Goal: Answer question/provide support: Share knowledge or assist other users

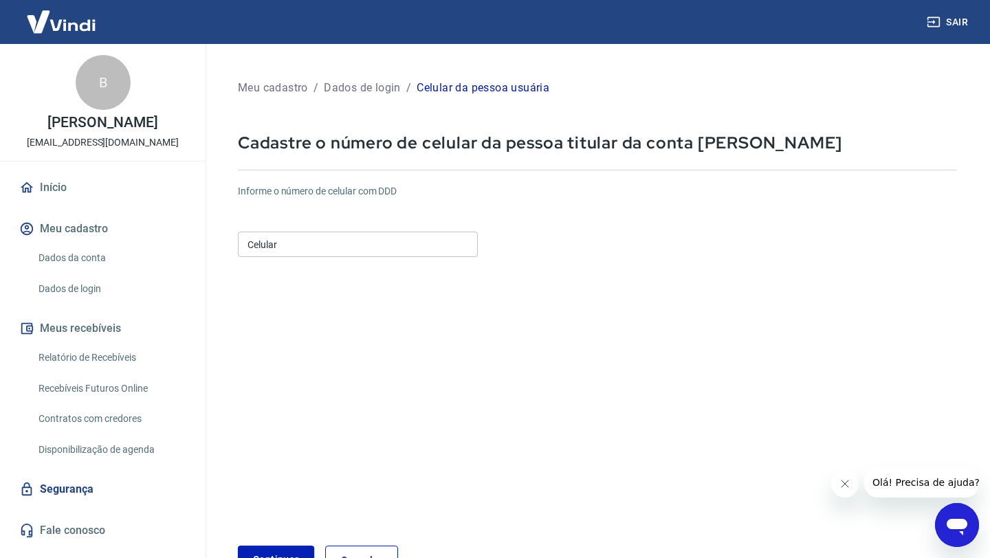
click at [370, 241] on input "Celular" at bounding box center [358, 244] width 240 height 25
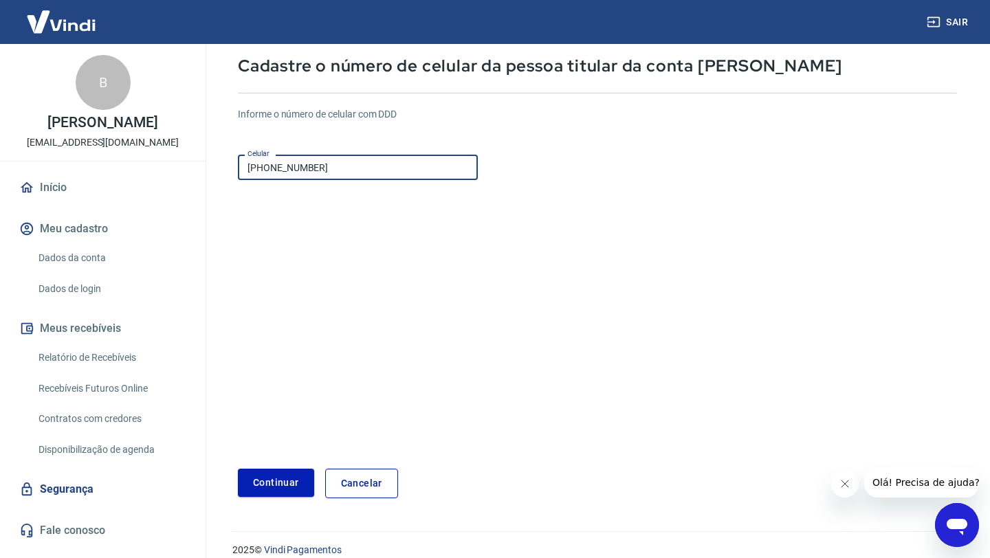
scroll to position [93, 0]
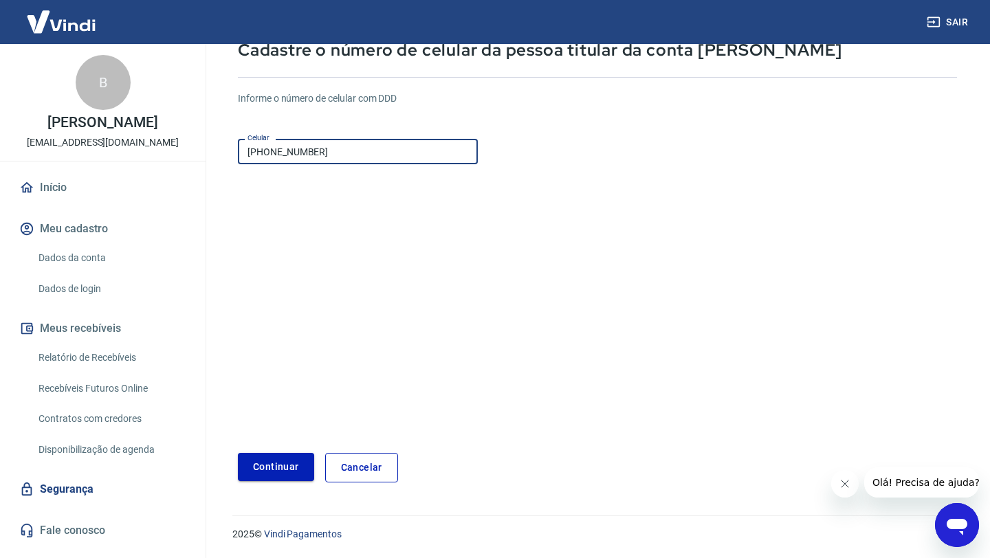
type input "[PHONE_NUMBER]"
click at [285, 463] on button "Continuar" at bounding box center [276, 467] width 76 height 28
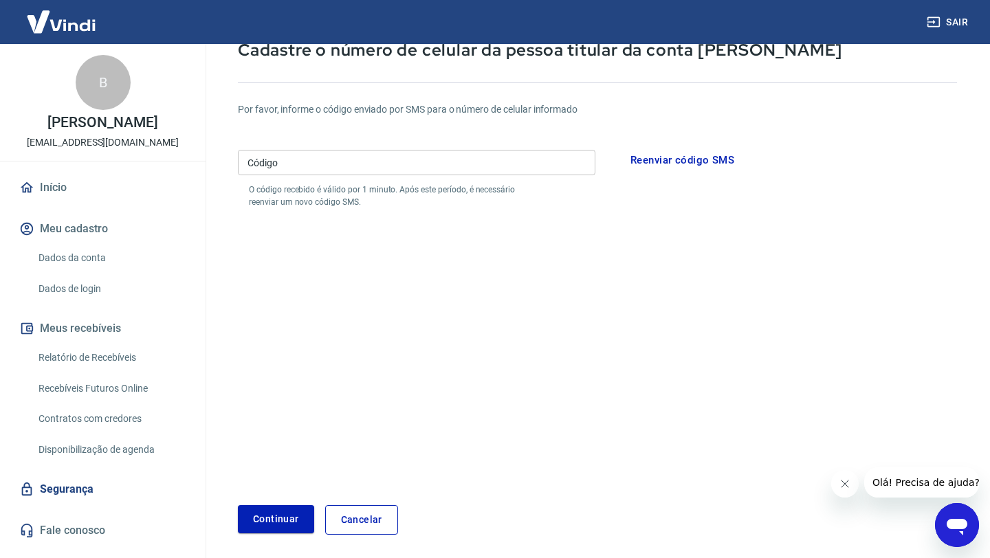
click at [375, 160] on input "Código" at bounding box center [417, 162] width 358 height 25
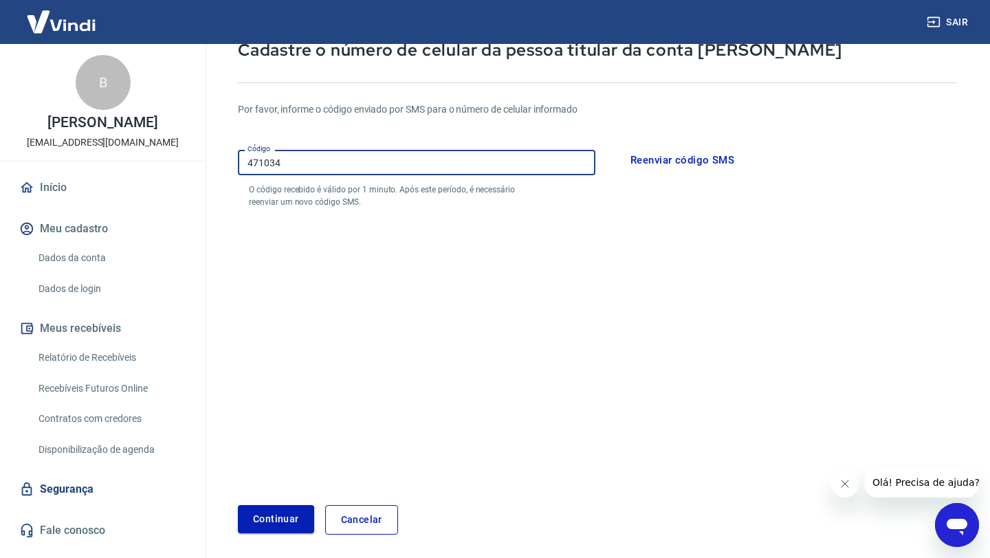
type input "471034"
click at [263, 522] on button "Continuar" at bounding box center [276, 519] width 76 height 28
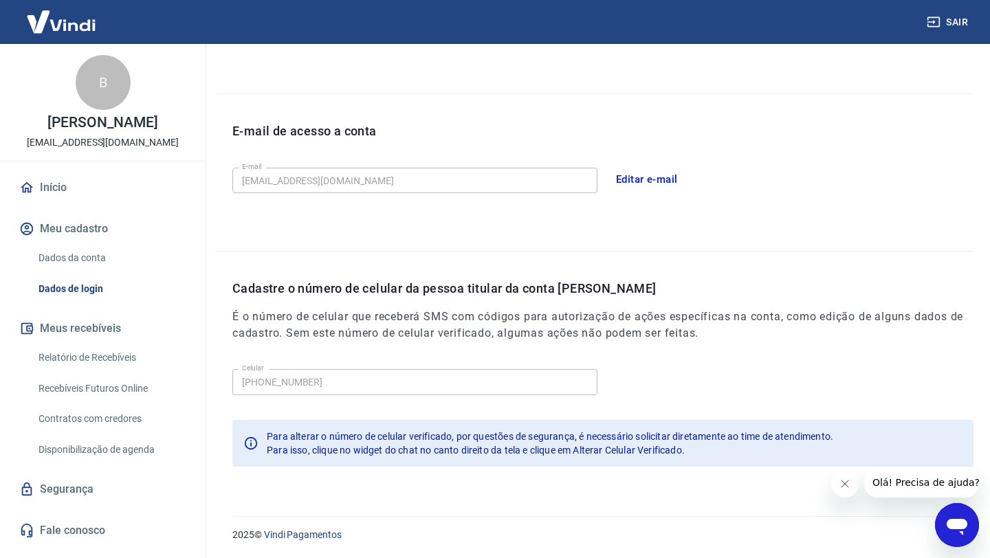
scroll to position [322, 0]
click at [123, 272] on link "Dados da conta" at bounding box center [111, 258] width 156 height 28
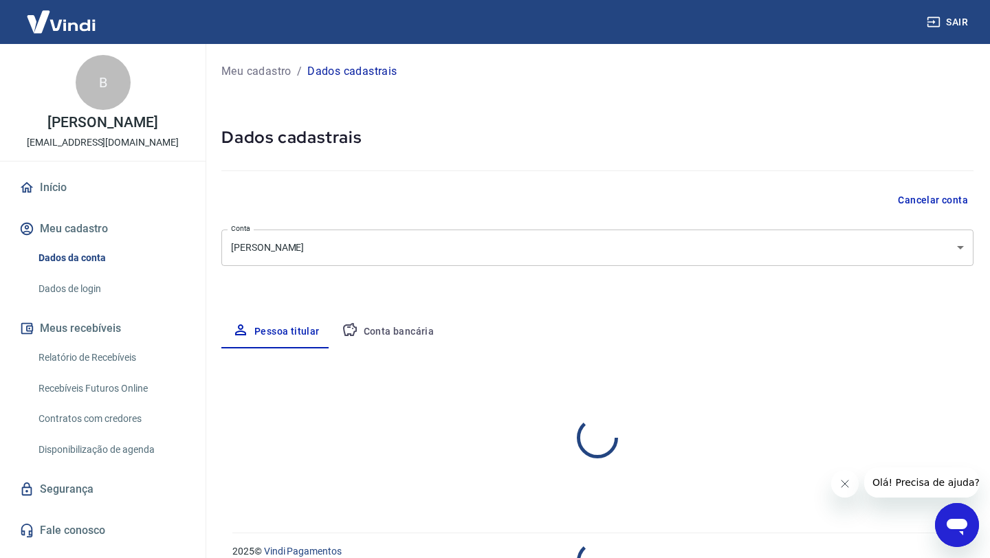
select select "GO"
select select "business"
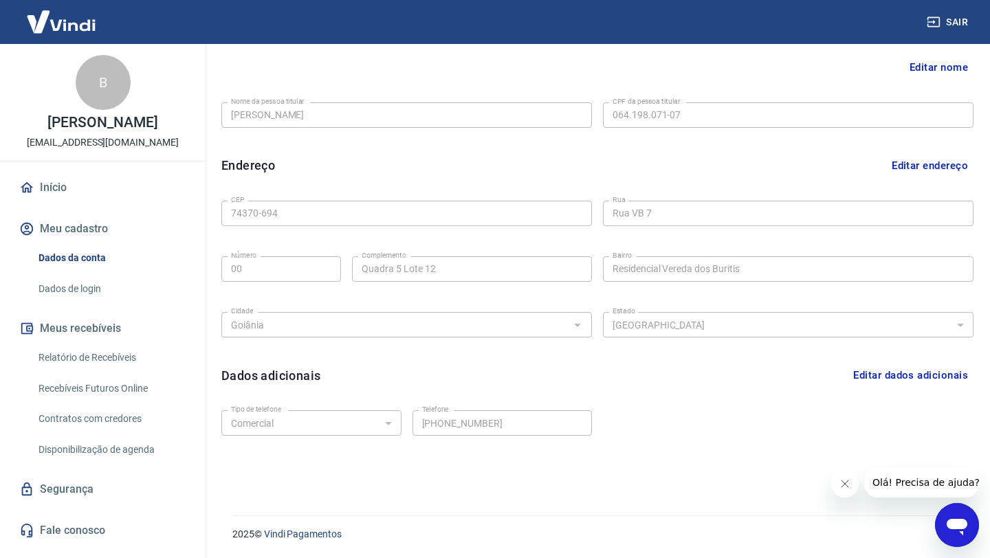
scroll to position [2, 0]
click at [118, 363] on link "Relatório de Recebíveis" at bounding box center [111, 358] width 156 height 28
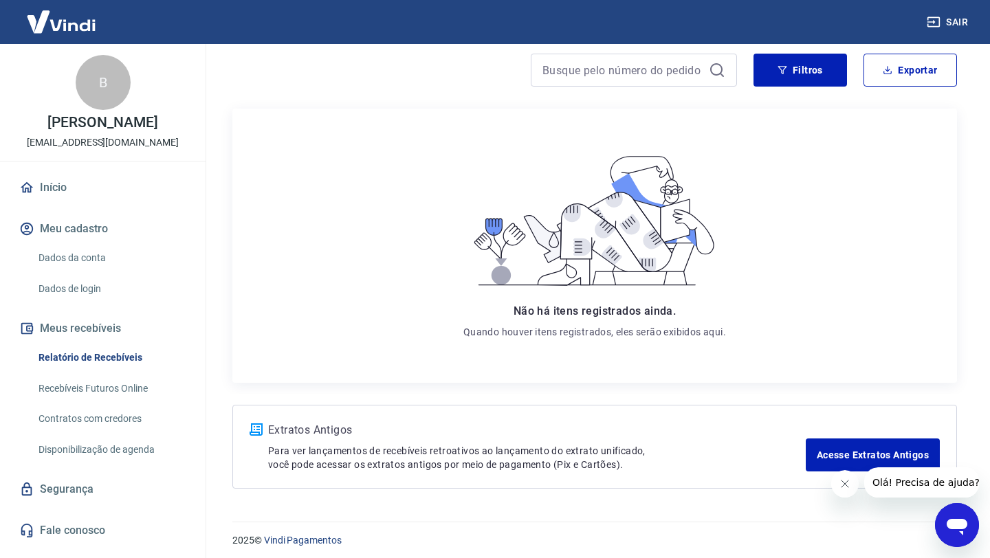
scroll to position [124, 0]
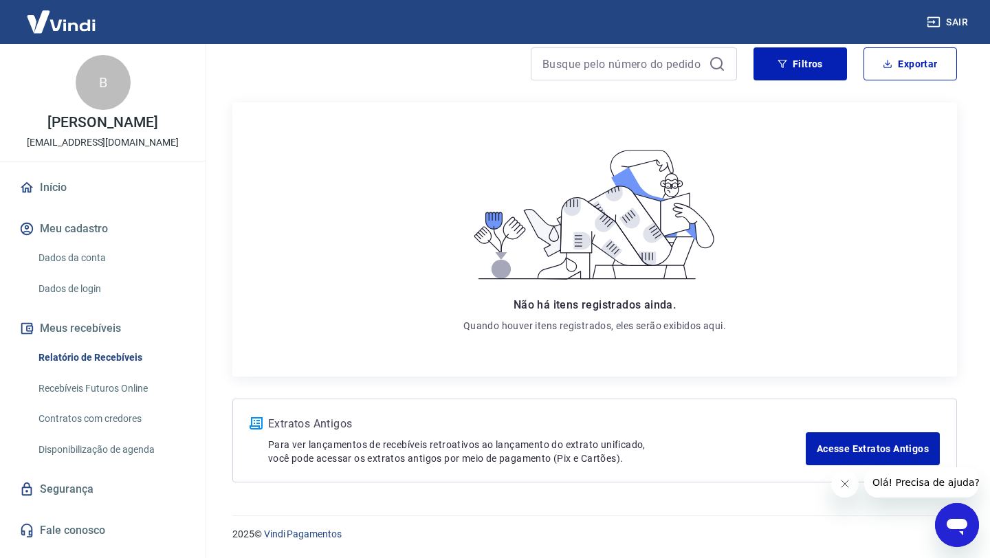
click at [959, 516] on icon "Abrir janela de mensagens" at bounding box center [957, 525] width 25 height 25
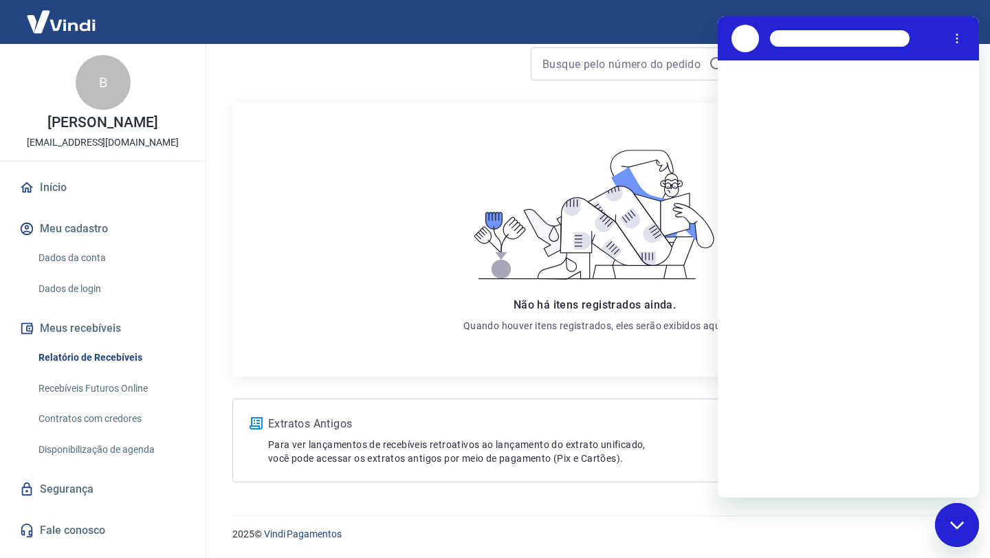
scroll to position [0, 0]
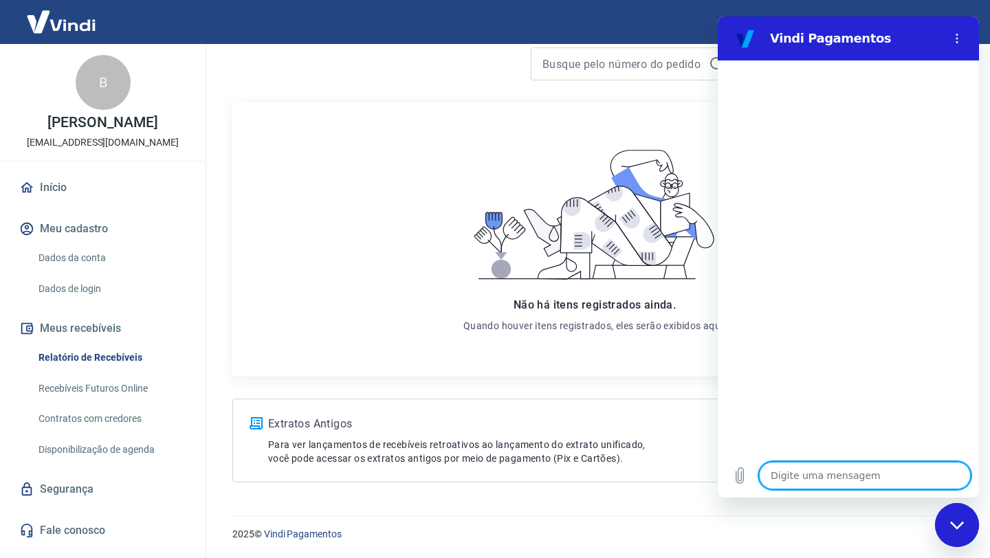
type textarea "o"
type textarea "x"
type textarea "ol"
type textarea "x"
type textarea "ola"
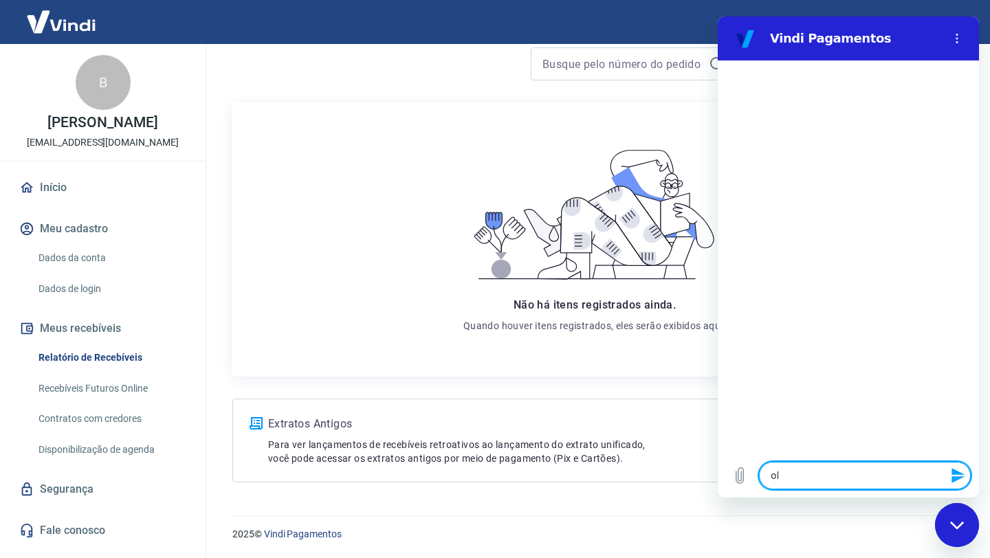
type textarea "x"
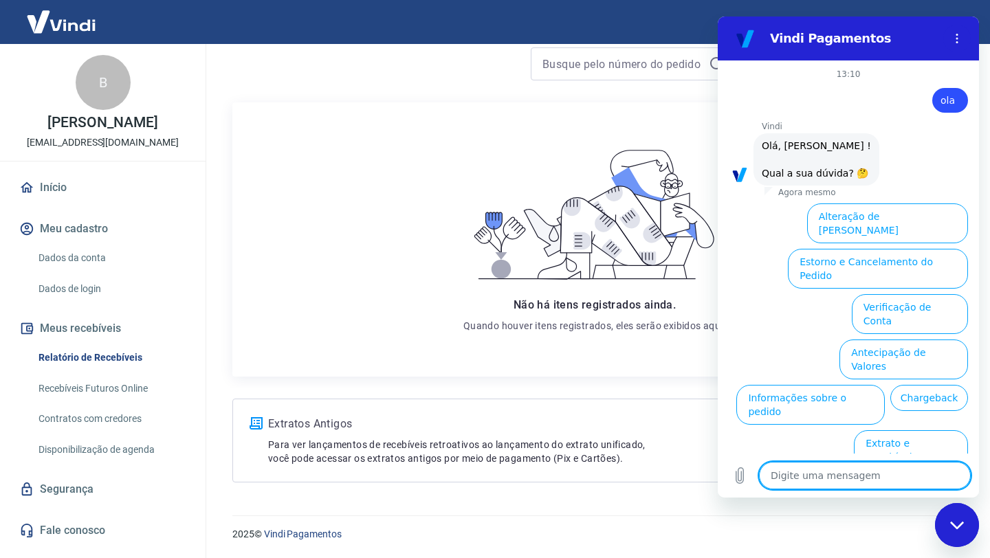
scroll to position [46, 0]
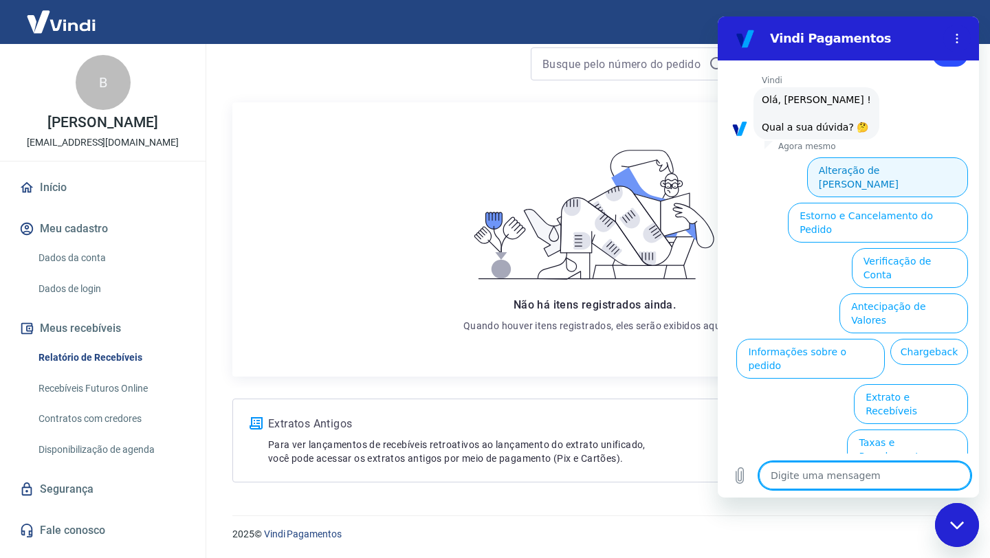
click at [858, 182] on button "Alteração de [PERSON_NAME]" at bounding box center [887, 177] width 161 height 40
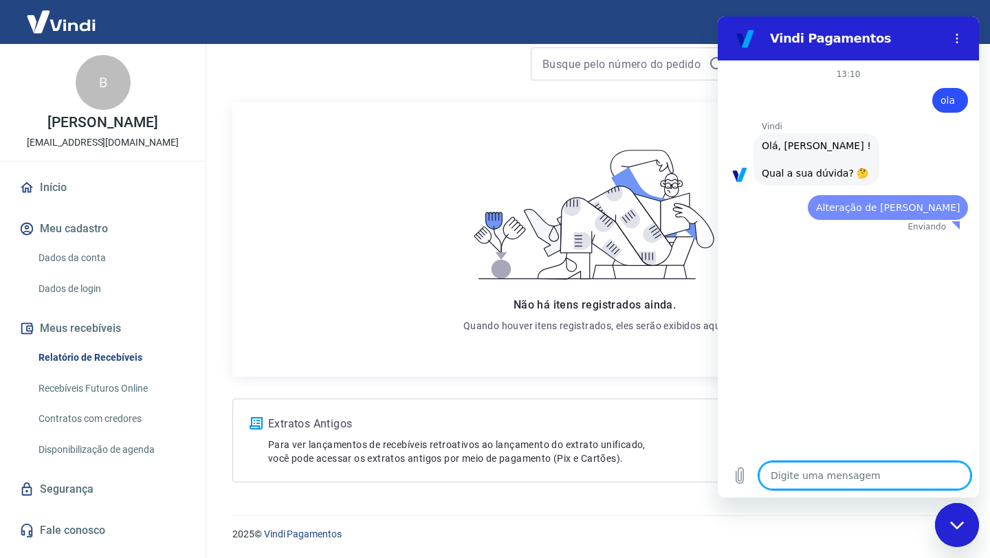
scroll to position [0, 0]
type textarea "x"
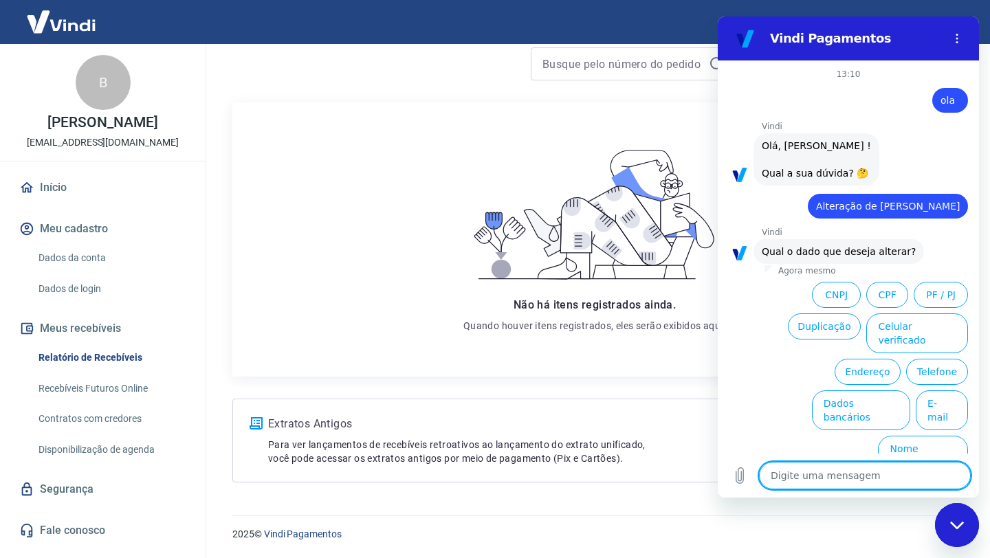
type textarea "f"
type textarea "x"
type textarea "fo"
type textarea "x"
type textarea "for"
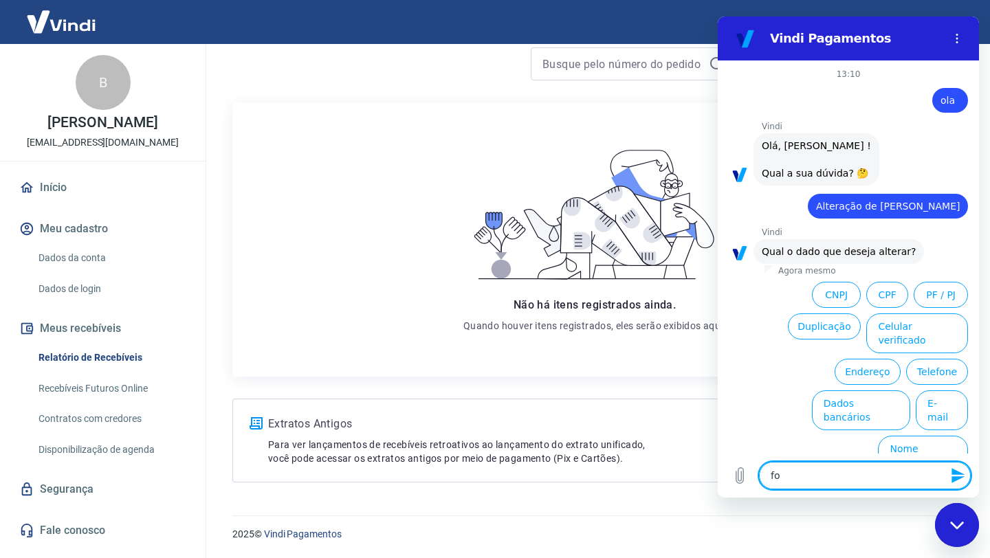
type textarea "x"
type textarea "form"
type textarea "x"
type textarea "forma"
type textarea "x"
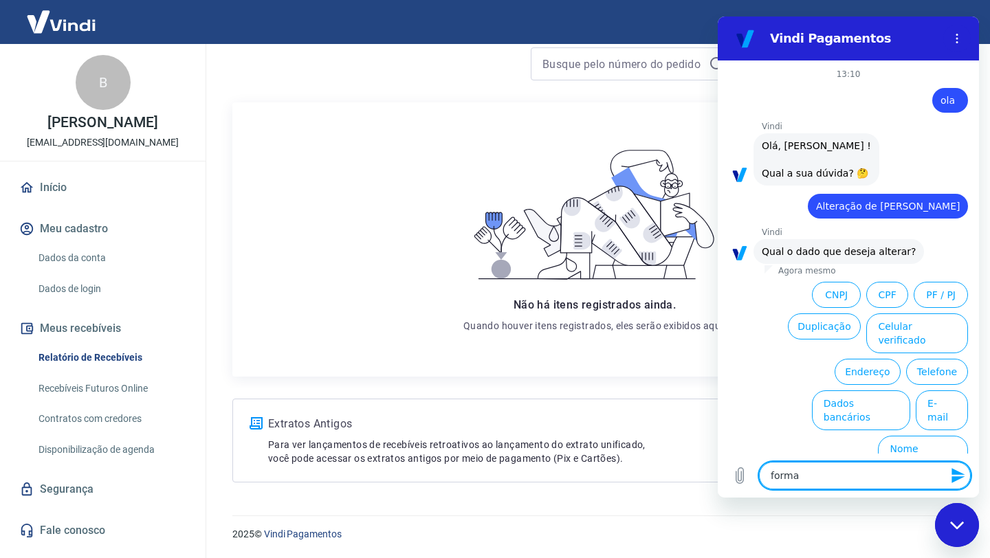
type textarea "forma"
type textarea "x"
type textarea "forma d"
type textarea "x"
type textarea "forma de"
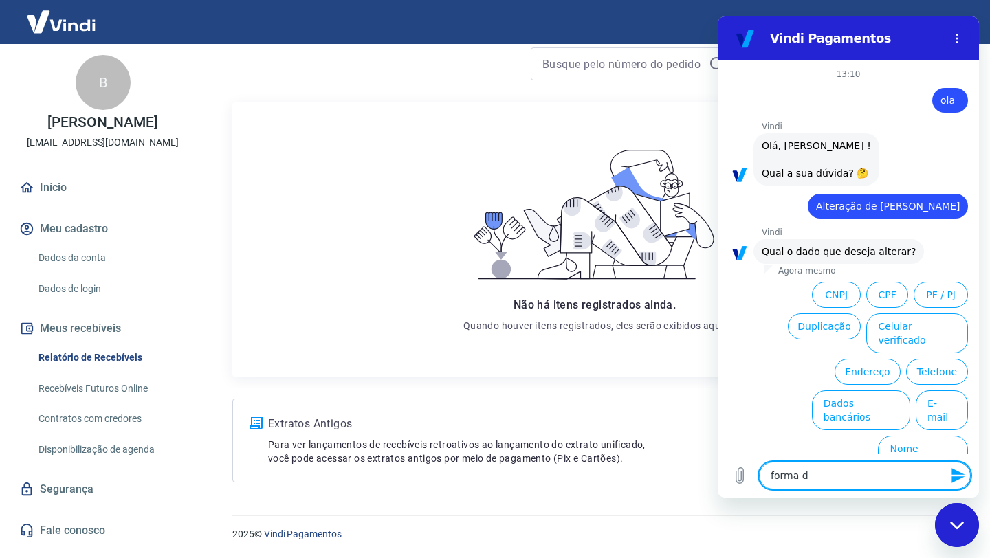
type textarea "x"
type textarea "forma de"
type textarea "x"
type textarea "forma de o"
type textarea "x"
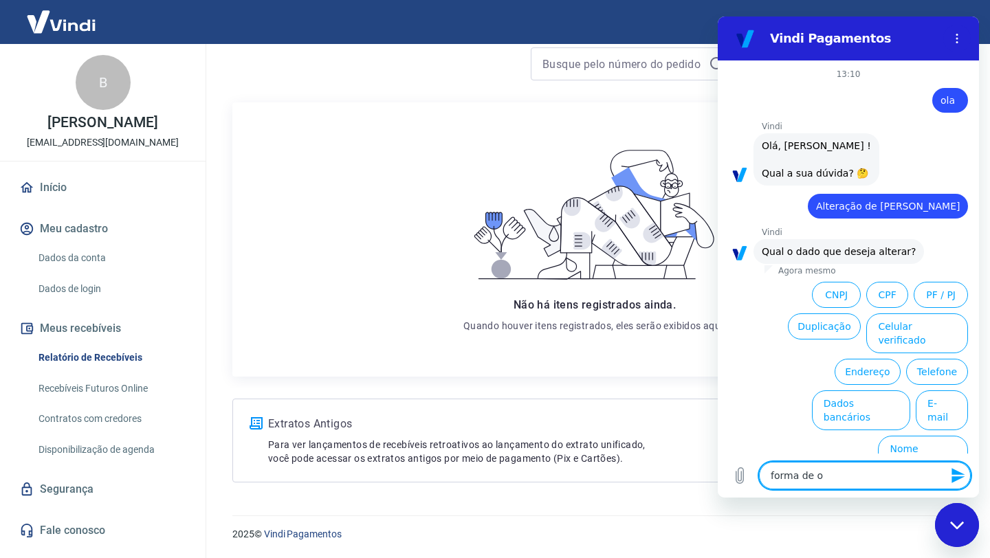
type textarea "forma de oa"
type textarea "x"
type textarea "forma de oag"
type textarea "x"
type textarea "forma de oaga"
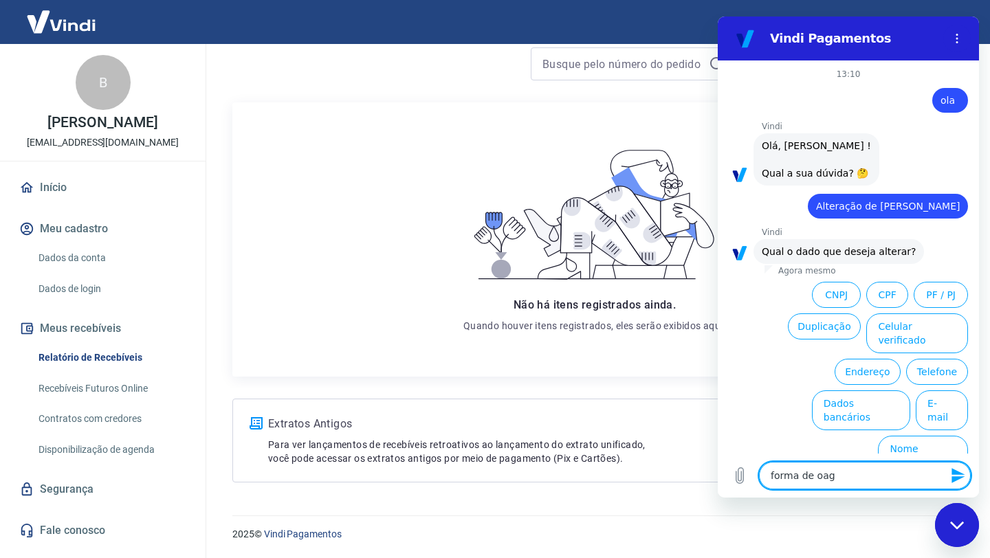
type textarea "x"
type textarea "forma de oagam"
type textarea "x"
type textarea "forma de oagame"
type textarea "x"
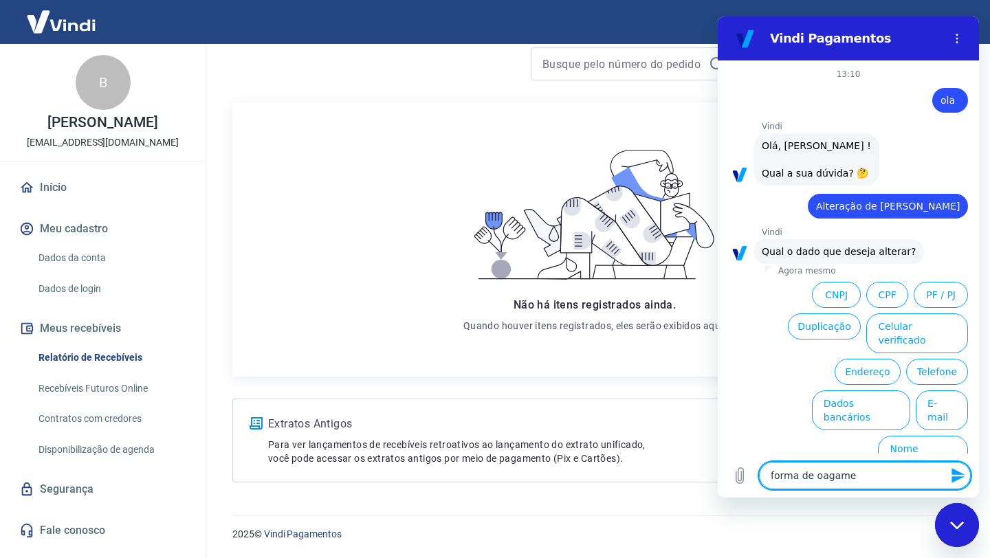
type textarea "forma de oagamen"
type textarea "x"
type textarea "forma de oagament"
type textarea "x"
type textarea "forma de oagamento"
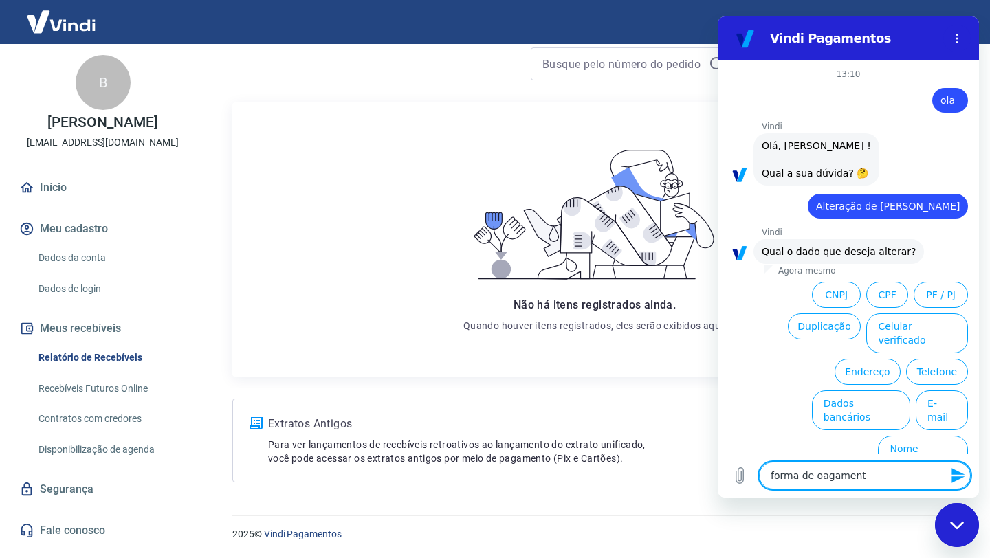
type textarea "x"
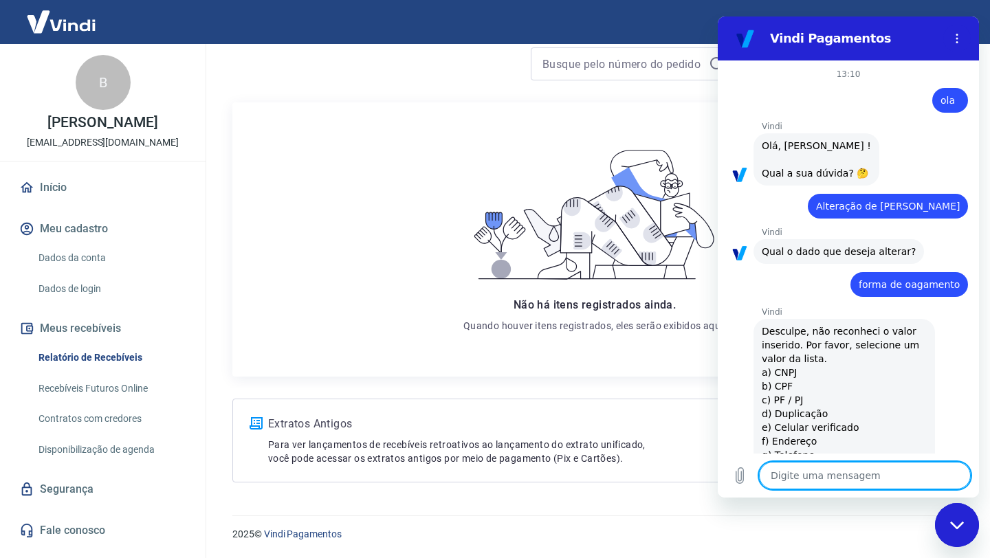
type textarea "x"
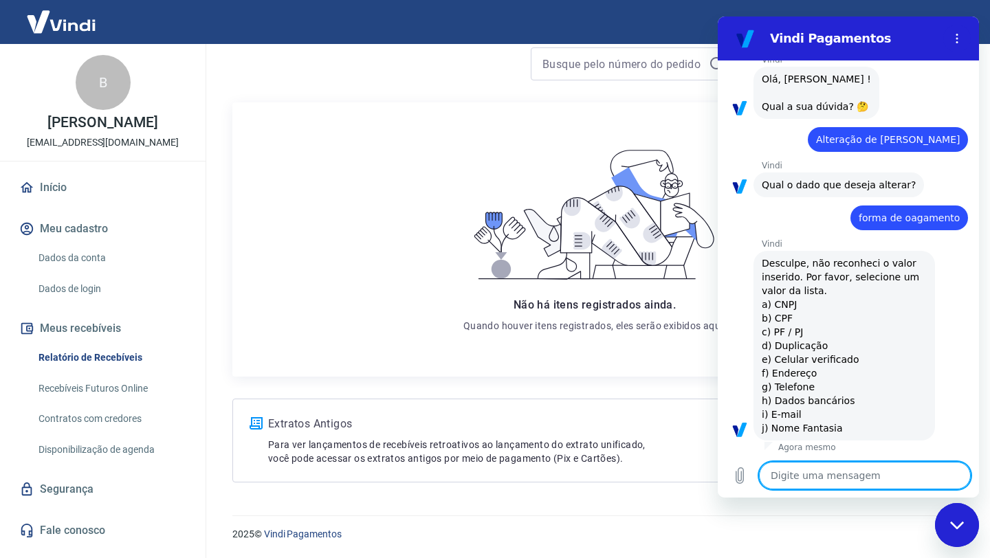
scroll to position [83, 0]
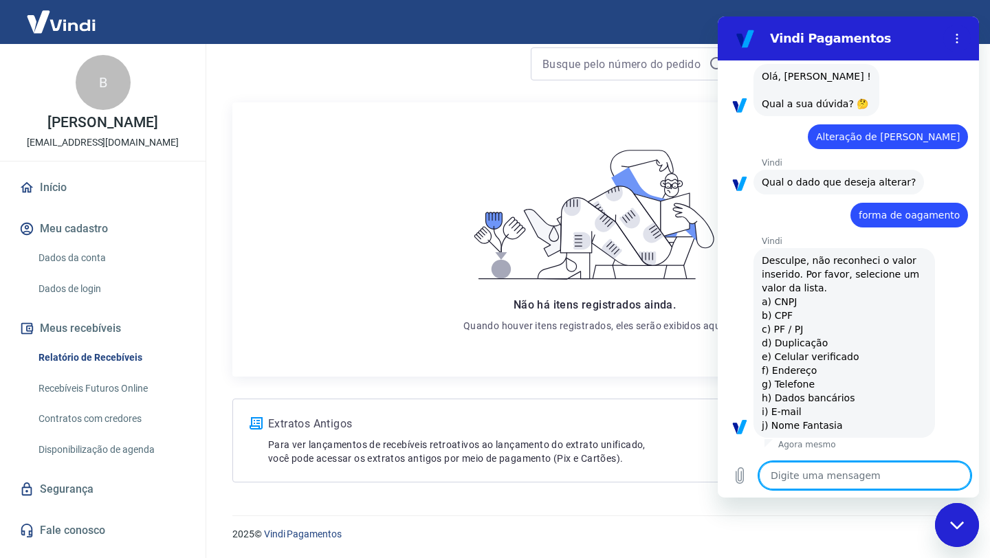
type textarea "b"
type textarea "x"
type textarea "ba"
type textarea "x"
type textarea "bag"
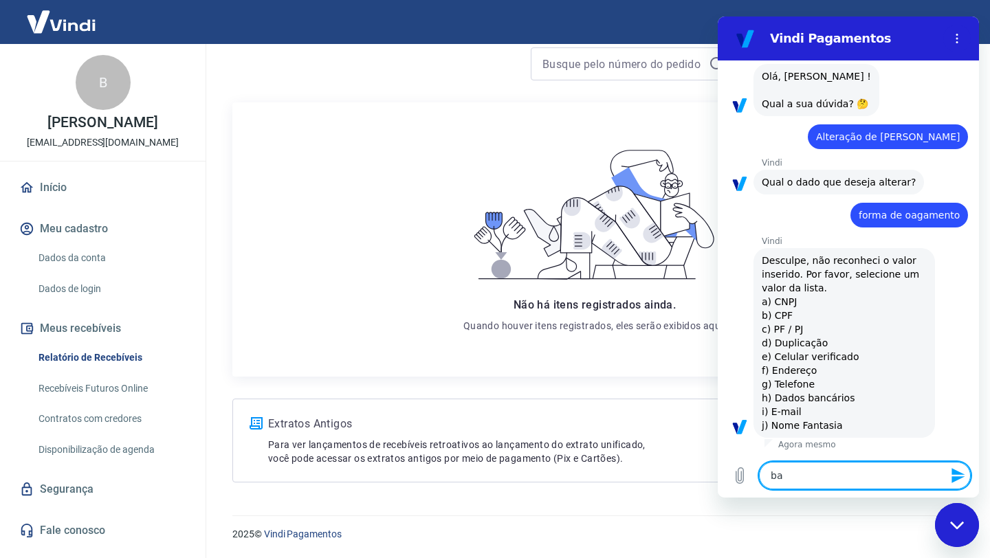
type textarea "x"
type textarea "bagy"
type textarea "x"
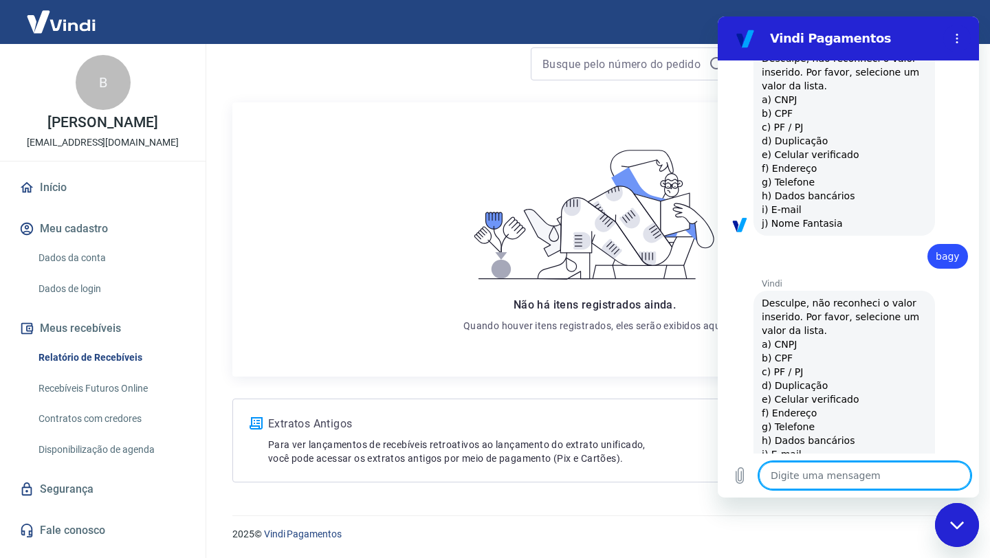
type textarea "x"
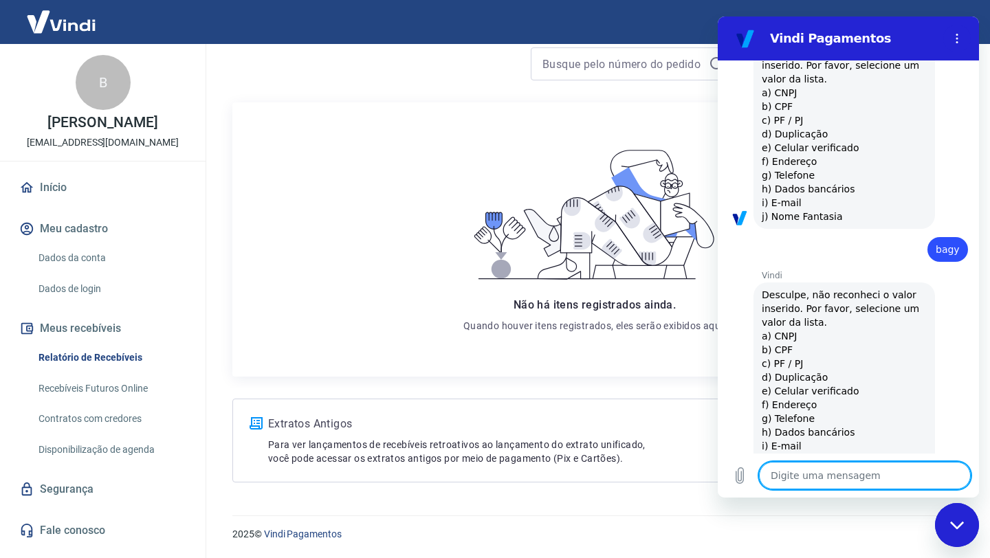
scroll to position [327, 0]
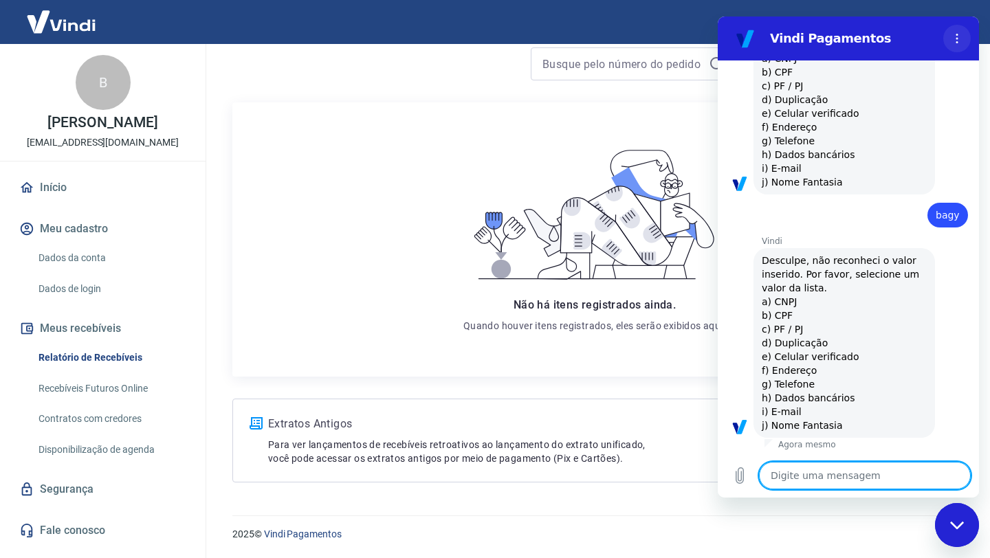
click at [952, 41] on icon "Menu de opções" at bounding box center [957, 38] width 11 height 11
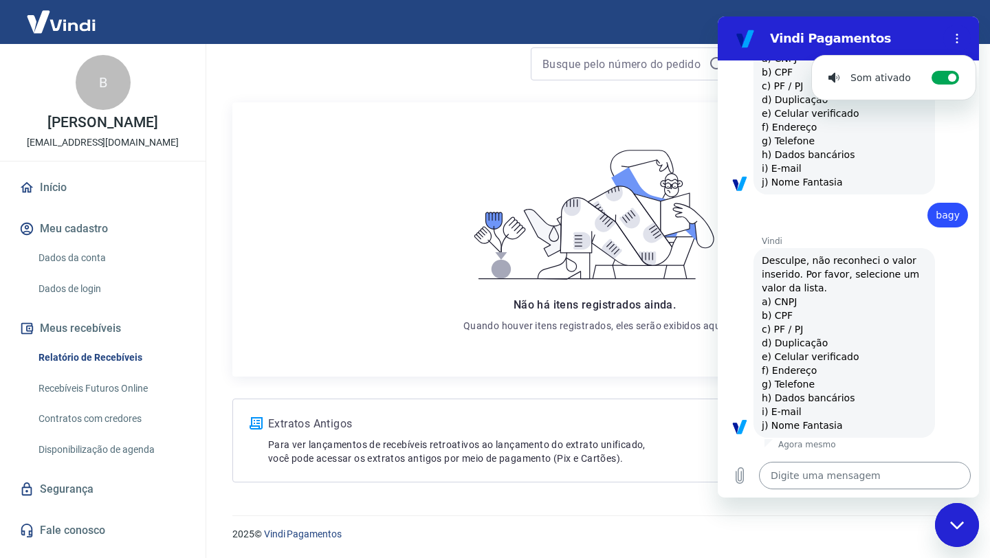
click at [851, 489] on textarea at bounding box center [865, 476] width 212 height 28
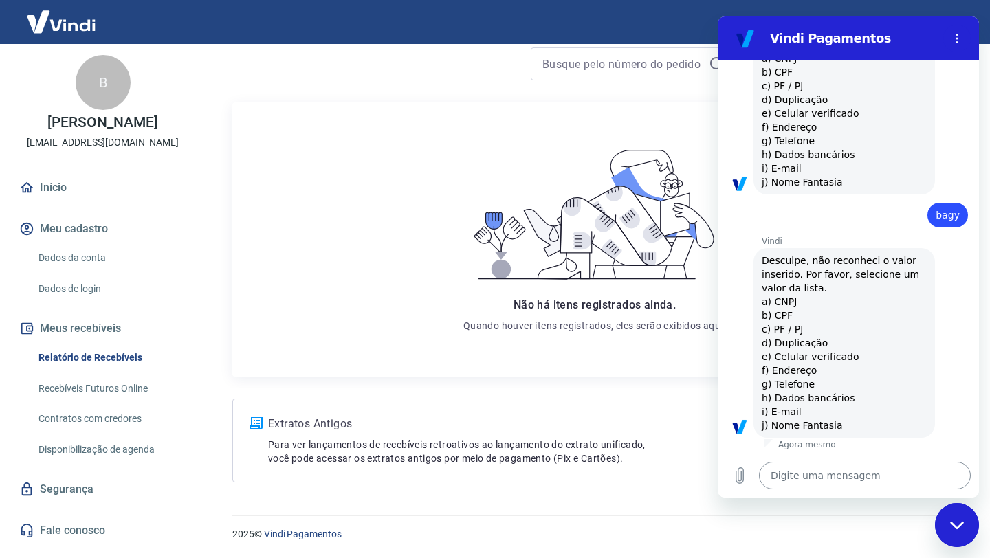
click at [851, 485] on textarea at bounding box center [865, 476] width 212 height 28
type textarea "f"
type textarea "x"
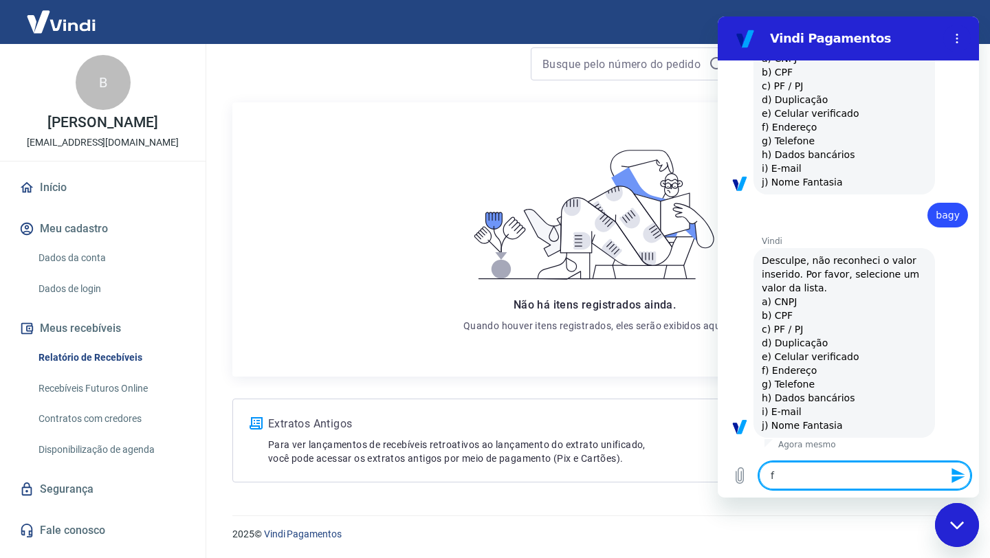
type textarea "fa"
type textarea "x"
type textarea "fal"
type textarea "x"
type textarea "fala"
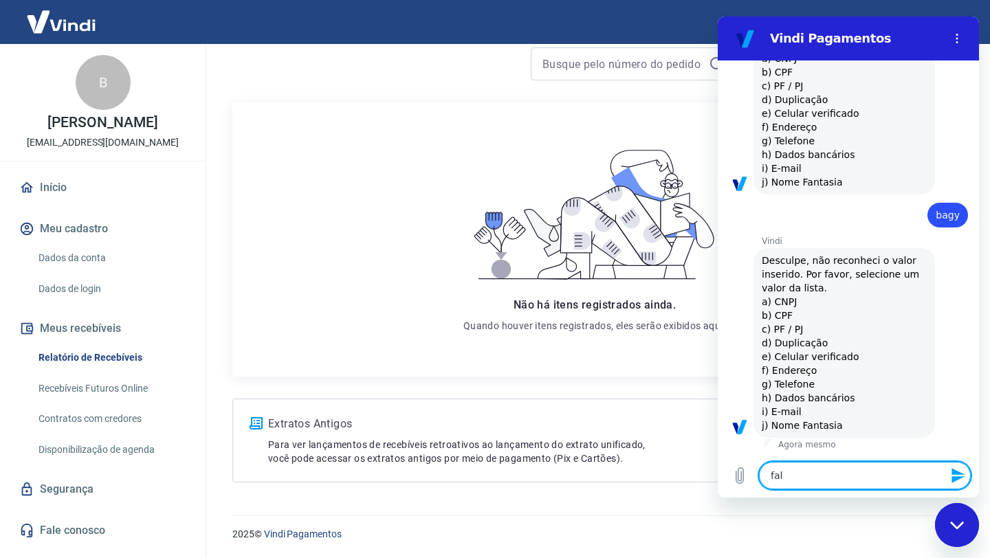
type textarea "x"
type textarea "fala"
type textarea "x"
type textarea "fala c"
type textarea "x"
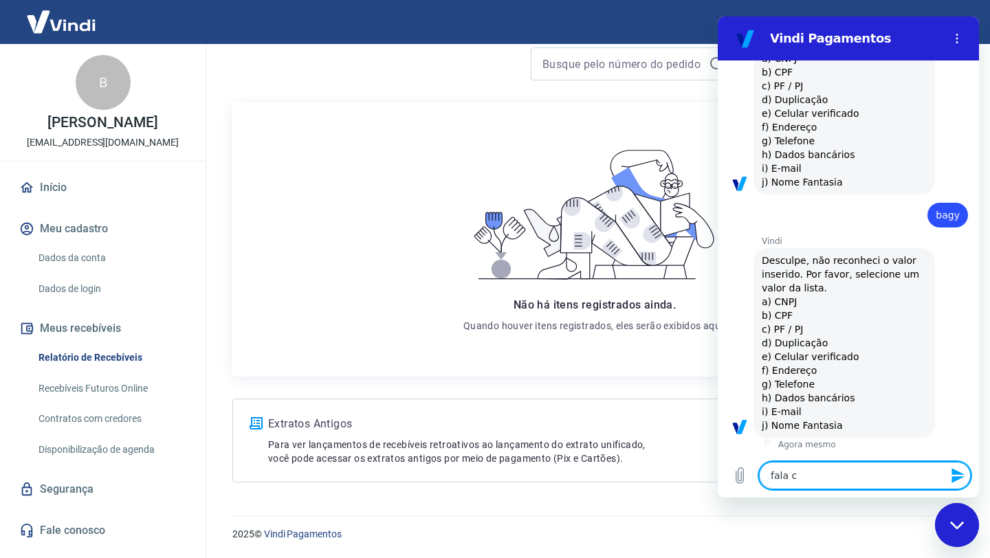
type textarea "fala co"
type textarea "x"
type textarea "fala com"
type textarea "x"
type textarea "fala com"
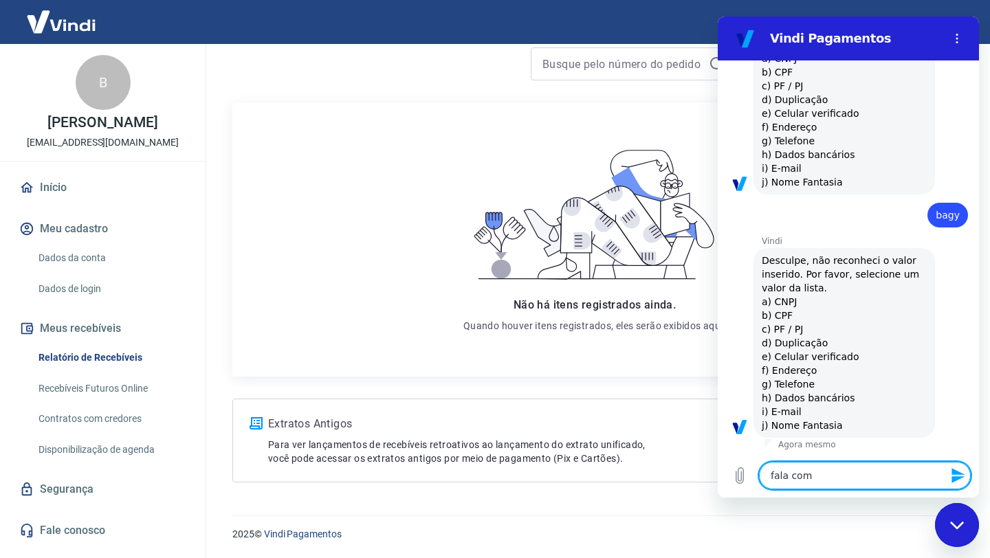
type textarea "x"
type textarea "fala com e"
type textarea "x"
type textarea "fala com es"
type textarea "x"
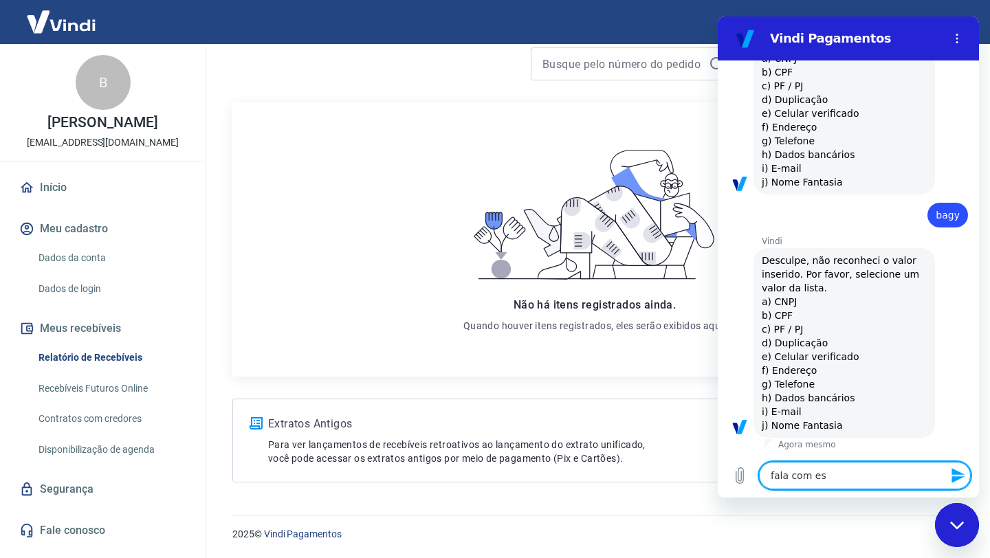
type textarea "fala com esp"
type textarea "x"
type textarea "fala com espe"
type textarea "x"
type textarea "fala com espec"
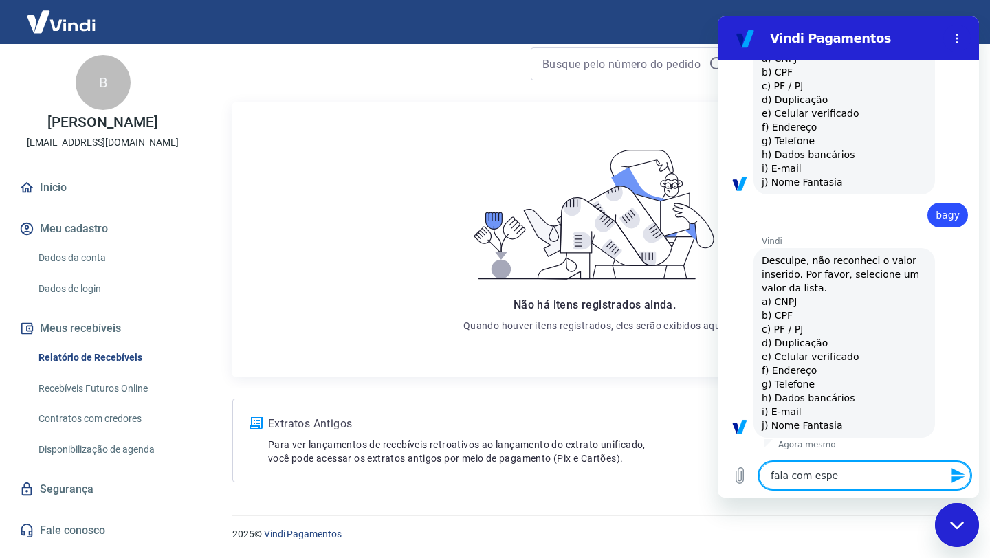
type textarea "x"
type textarea "fala com especi"
type textarea "x"
type textarea "fala com especia"
type textarea "x"
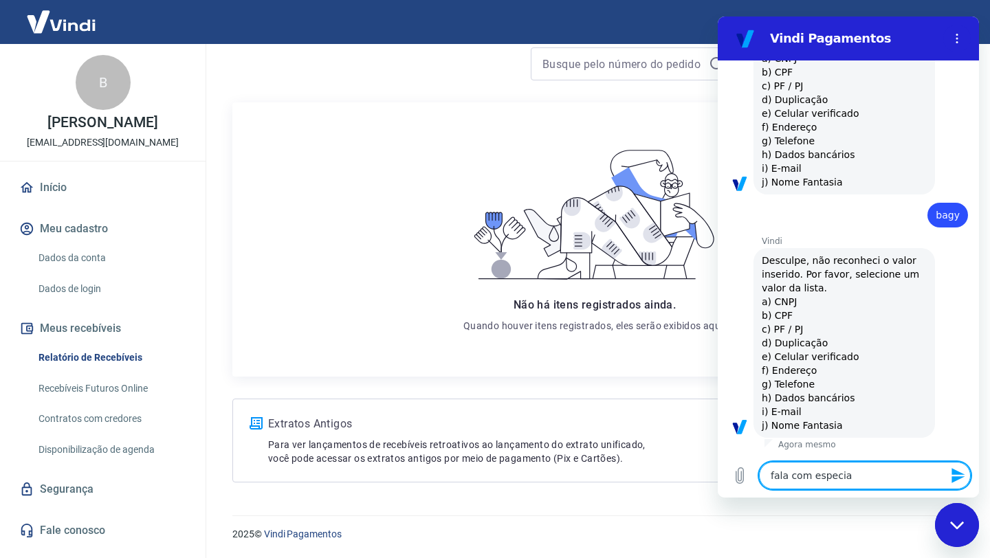
type textarea "fala com especial"
type textarea "x"
type textarea "fala com especiali"
type textarea "x"
type textarea "fala com especialis"
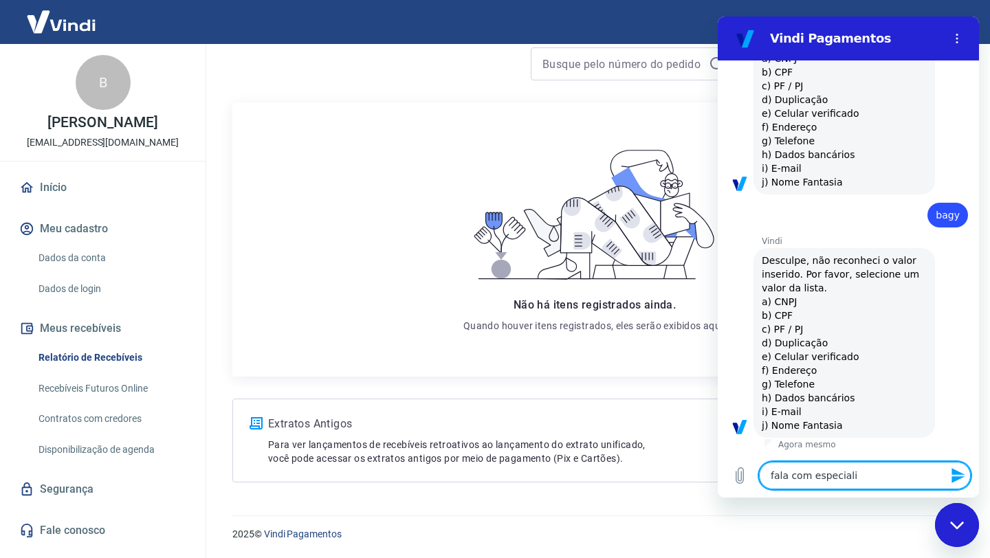
type textarea "x"
type textarea "fala com especialist"
type textarea "x"
type textarea "fala com especialista"
type textarea "x"
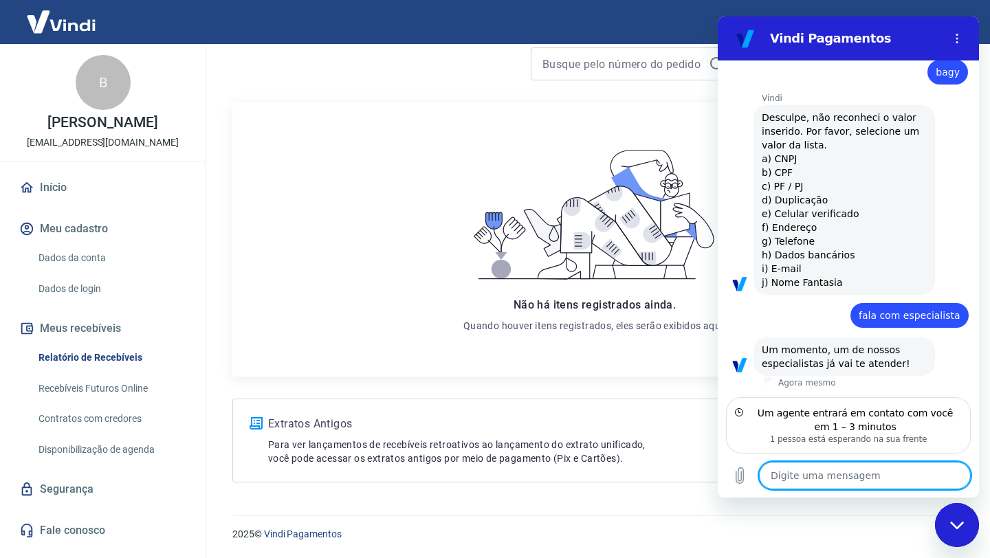
scroll to position [456, 0]
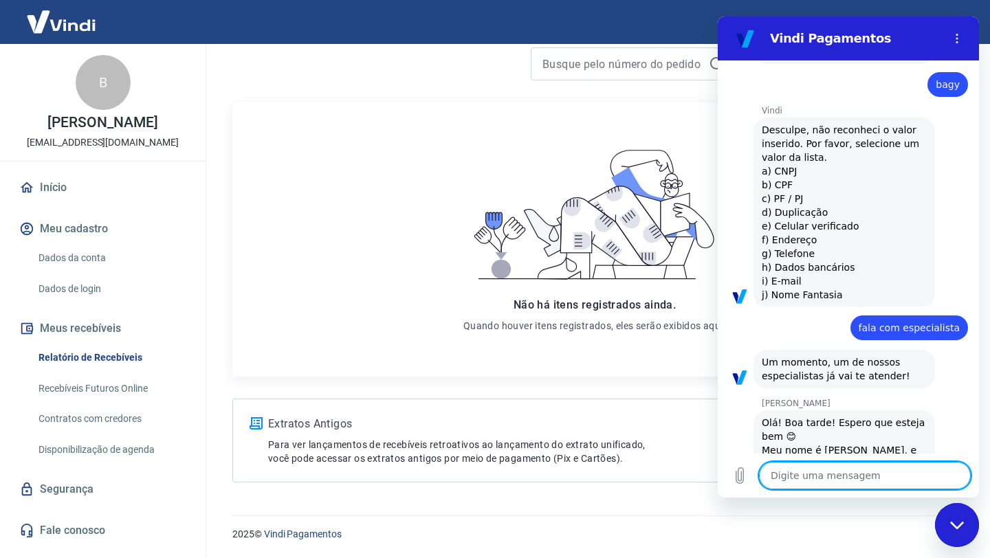
type textarea "x"
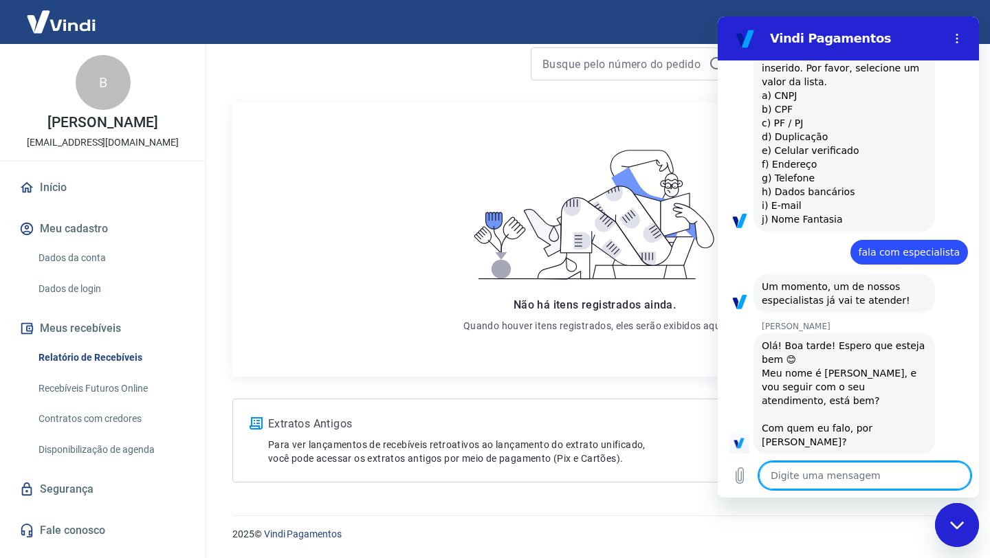
scroll to position [522, 0]
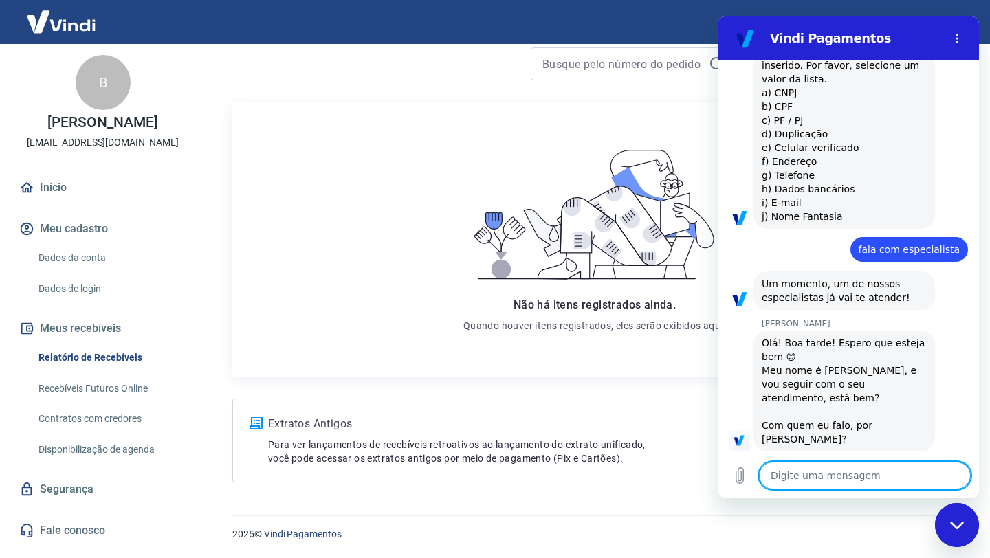
type textarea "t"
type textarea "x"
type textarea "tu"
type textarea "x"
type textarea "tud"
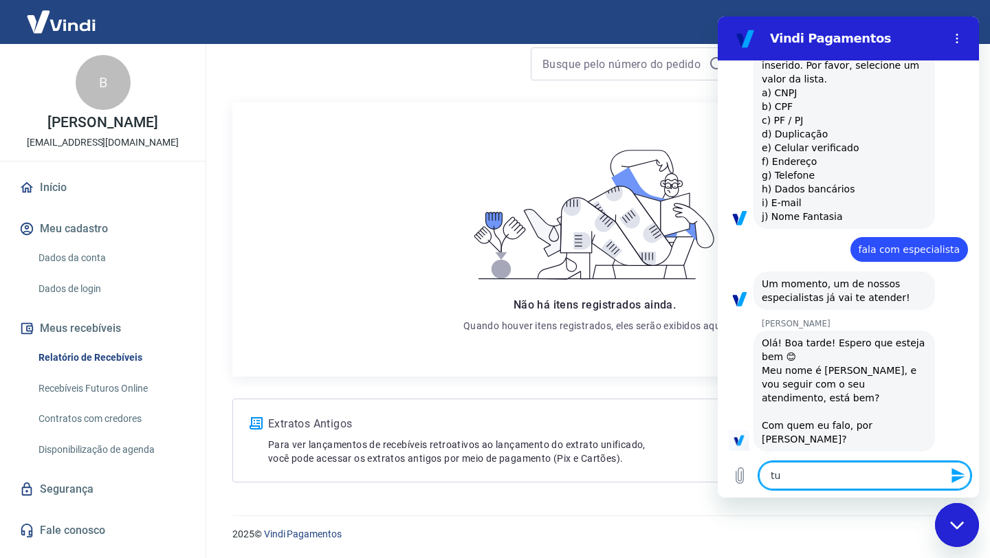
type textarea "x"
type textarea "tudo"
type textarea "x"
type textarea "tudo"
type textarea "x"
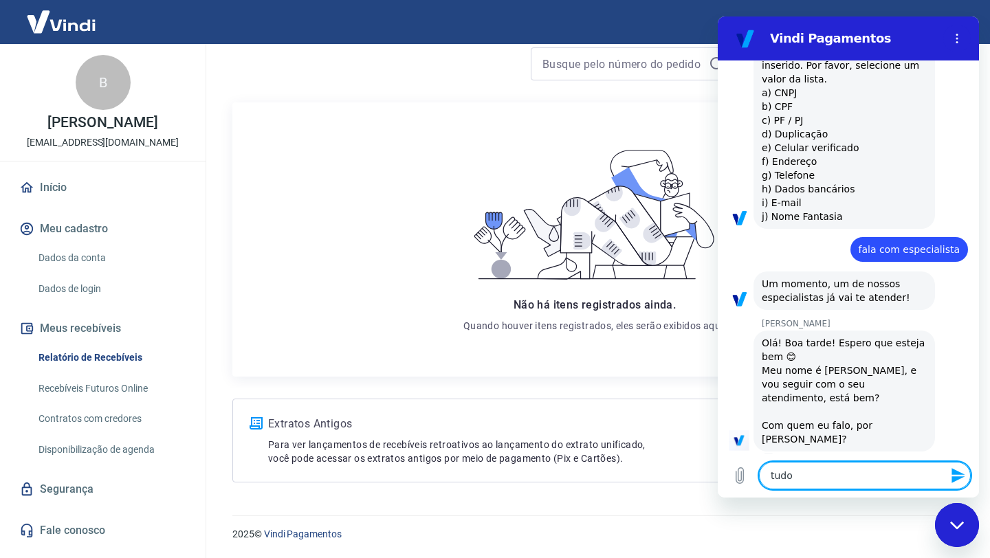
type textarea "tudo b"
type textarea "x"
type textarea "tudo be"
type textarea "x"
type textarea "tudo bem"
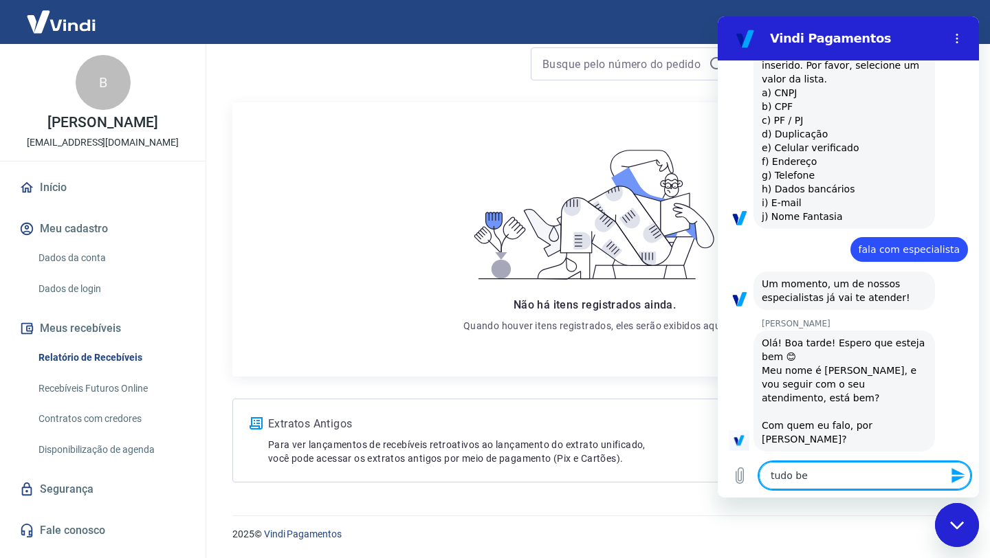
type textarea "x"
type textarea "tudo bem?"
type textarea "x"
type textarea "tudo bem?"
type textarea "x"
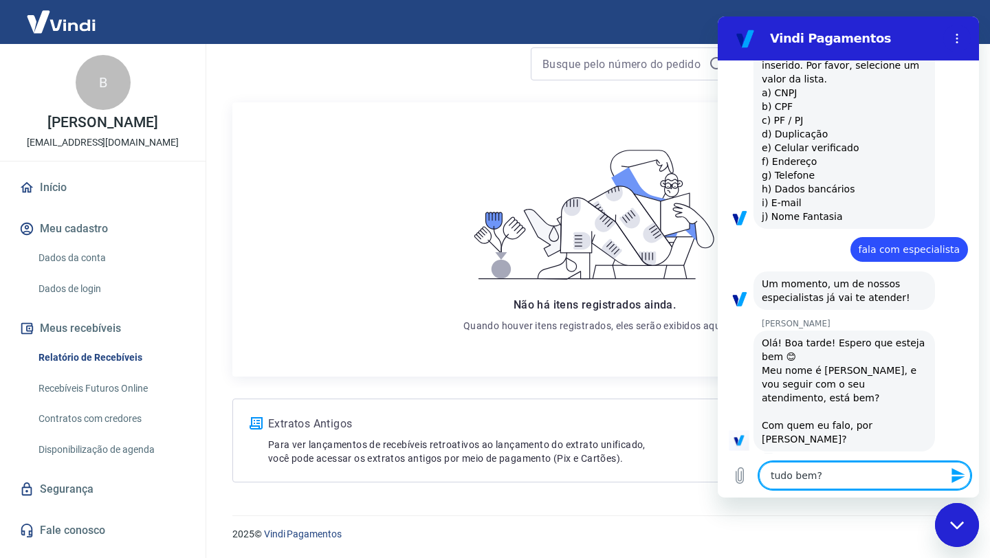
type textarea "tudo bem? v"
type textarea "x"
type textarea "tudo bem? vo"
type textarea "x"
type textarea "tudo bem? voc"
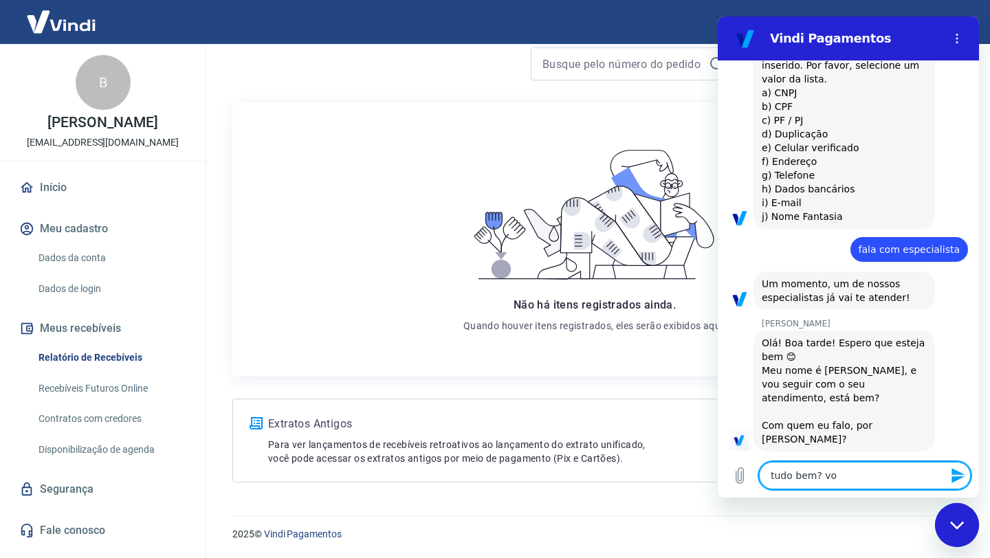
type textarea "x"
type textarea "tudo bem? voce"
type textarea "x"
type textarea "tudo bem? voce"
type textarea "x"
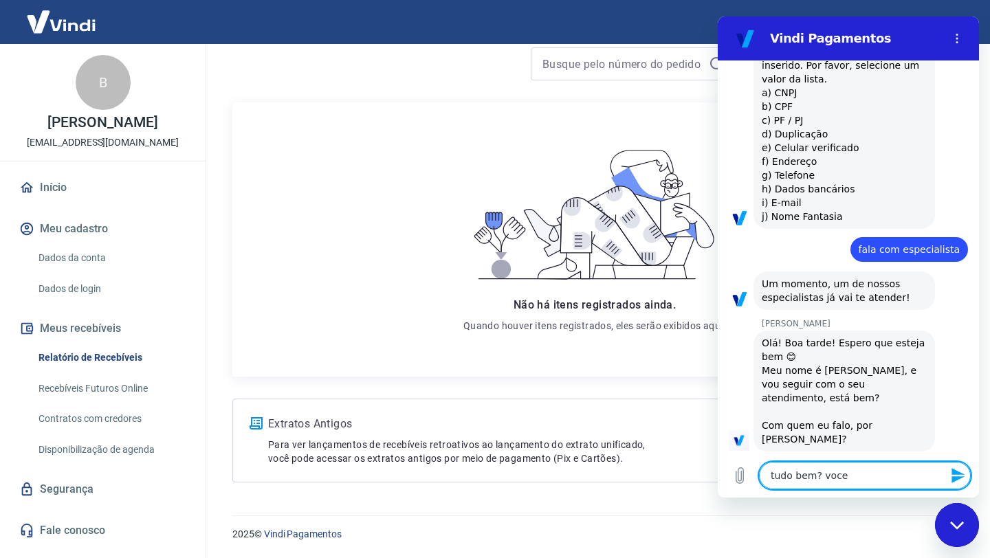
type textarea "tudo bem? voce f"
type textarea "x"
type textarea "tudo bem? voce fa"
type textarea "x"
type textarea "tudo bem? voce fal"
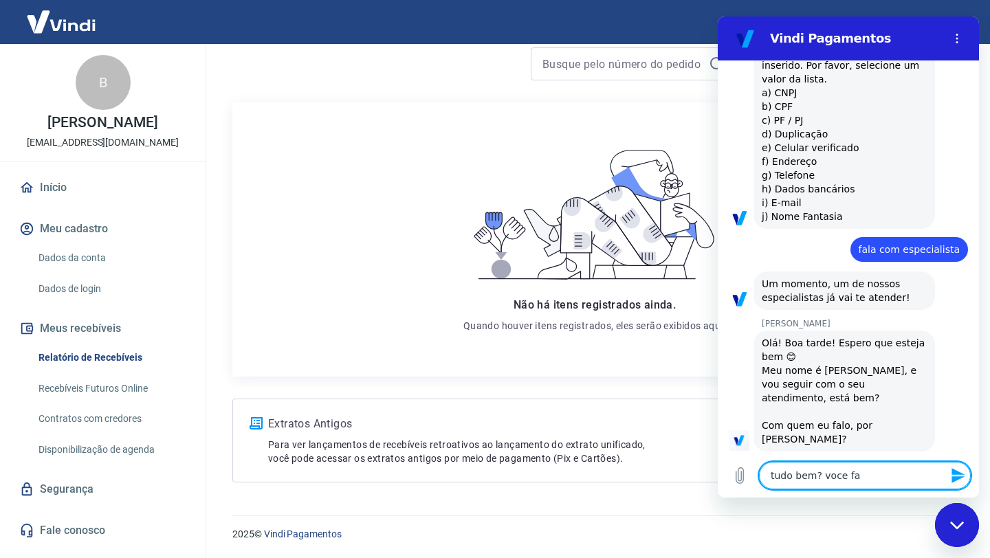
type textarea "x"
type textarea "tudo bem? voce fala"
type textarea "x"
type textarea "tudo bem? voce fala"
type textarea "x"
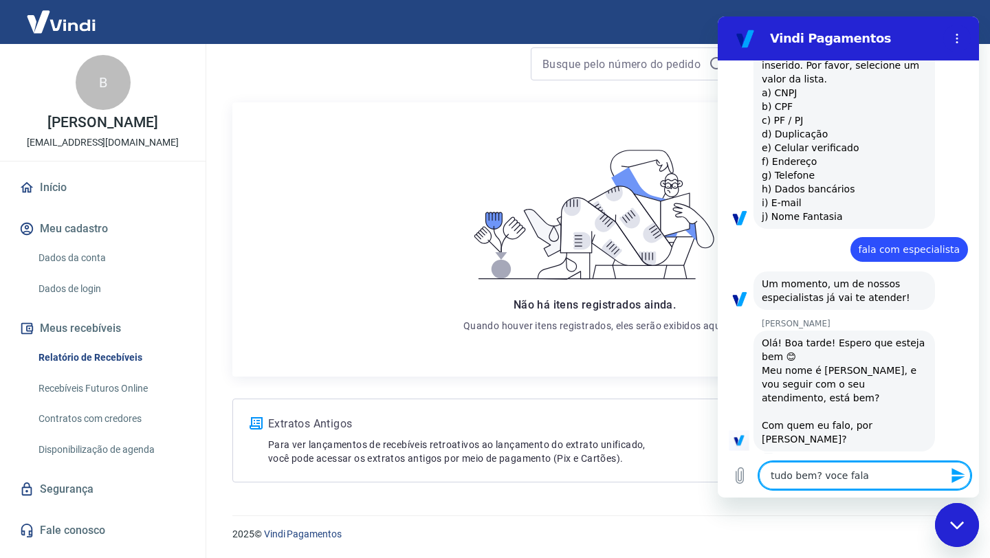
type textarea "tudo bem? voce fala c"
type textarea "x"
type textarea "tudo bem? voce fala co"
type textarea "x"
type textarea "tudo bem? voce fala com"
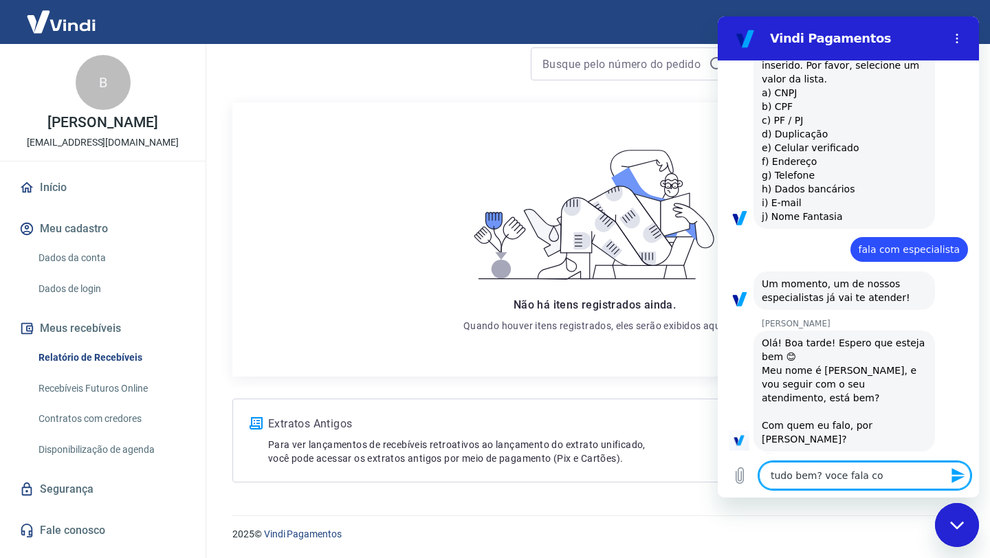
type textarea "x"
type textarea "tudo bem? voce fala com"
type textarea "x"
type textarea "tudo bem? voce fala com a"
type textarea "x"
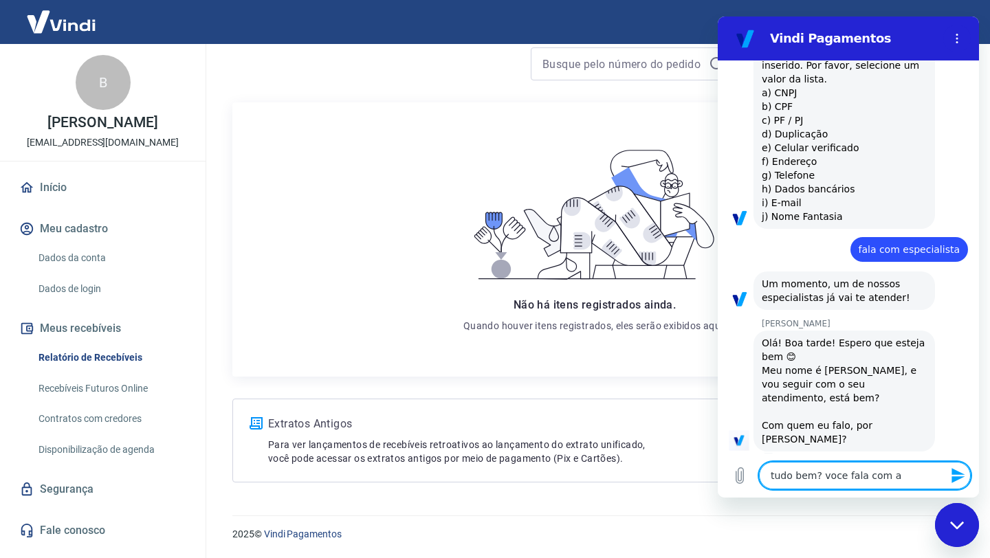
type textarea "tudo bem? voce fala com a"
type textarea "x"
type textarea "tudo bem? voce fala com a B"
type textarea "x"
type textarea "tudo bem? voce fala com a Br"
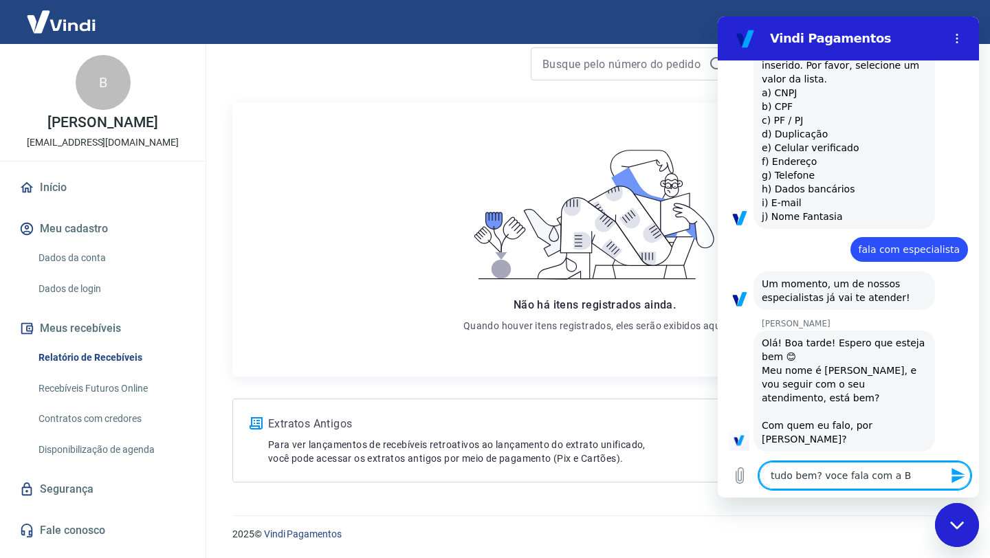
type textarea "x"
type textarea "tudo bem? voce fala com a Bru"
type textarea "x"
type textarea "tudo bem? voce fala com a [PERSON_NAME]"
type textarea "x"
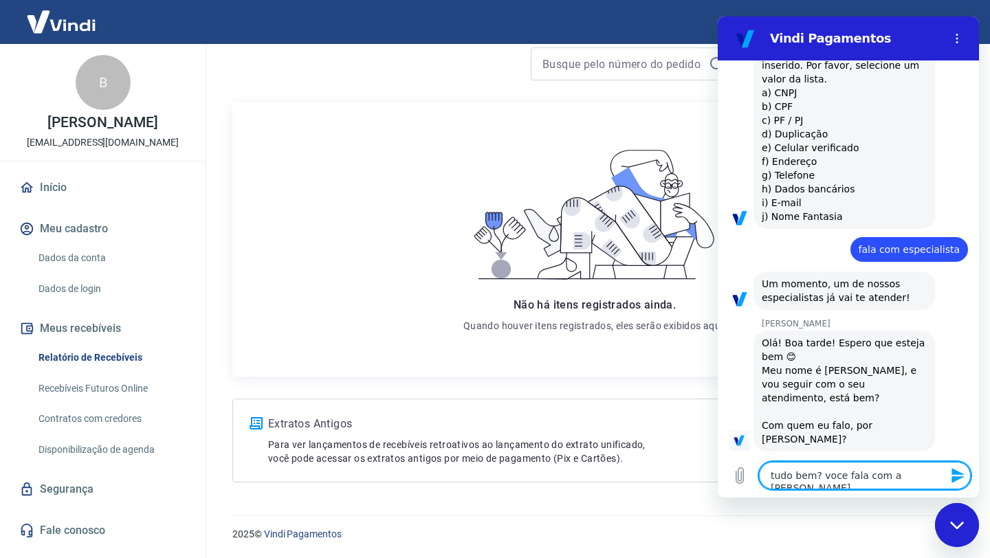
type textarea "tudo bem? voce fala com a Bruna"
type textarea "x"
type textarea "tudo bem? voce fala com a Bruna."
type textarea "x"
type textarea "tudo bem? voce fala com a Bruna."
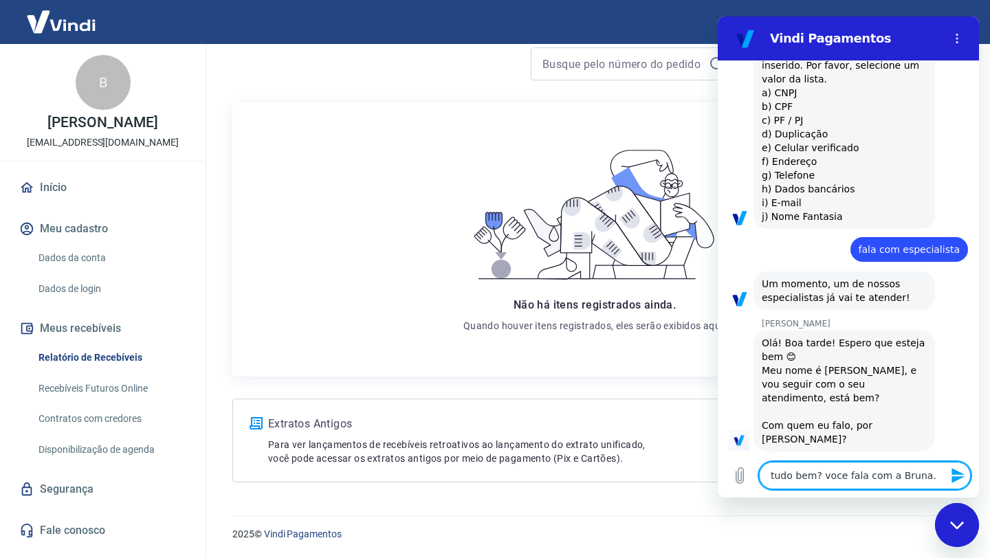
type textarea "x"
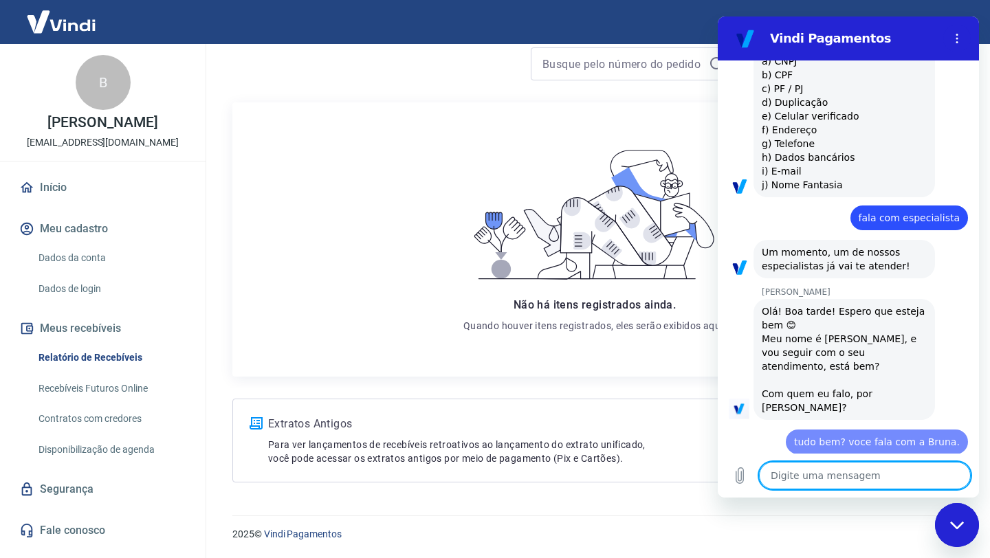
type textarea "e"
type textarea "x"
type textarea "es"
type textarea "x"
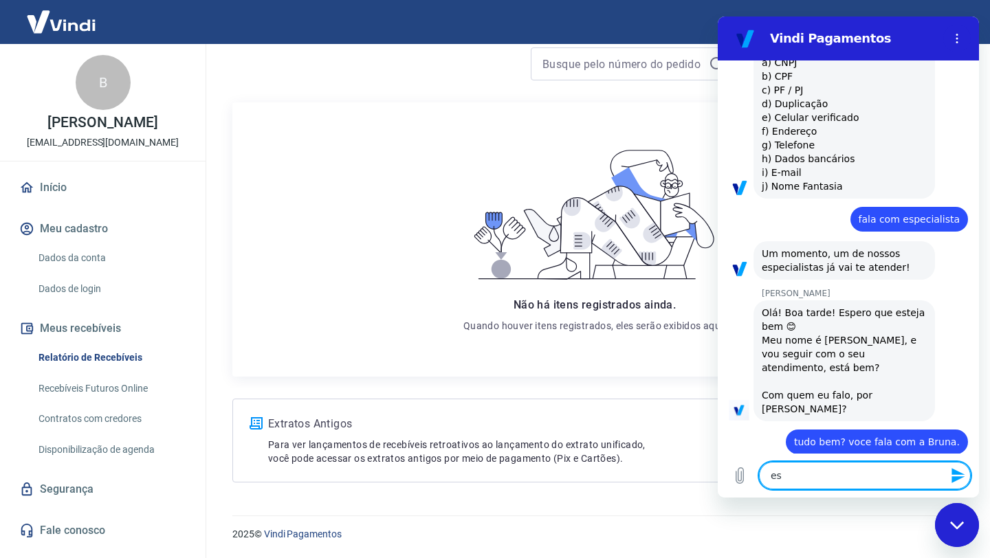
type textarea "est"
type textarea "x"
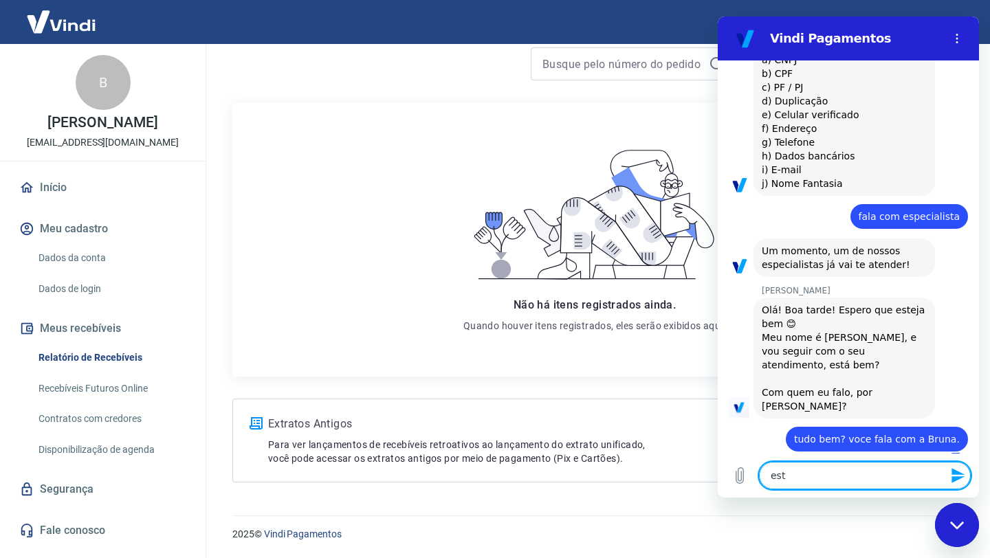
type textarea "esto"
type textarea "x"
type textarea "estou"
type textarea "x"
type textarea "estou"
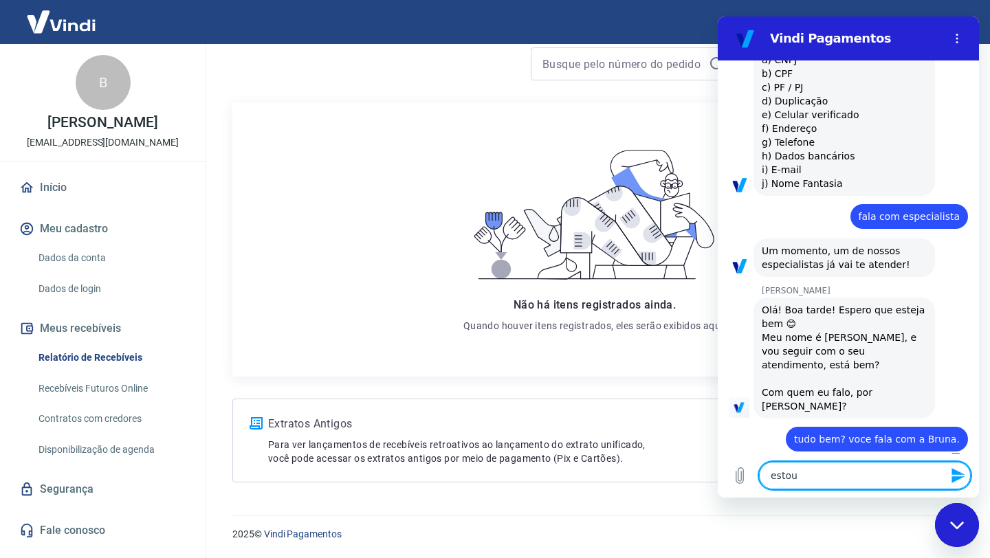
type textarea "x"
type textarea "estou c"
type textarea "x"
type textarea "estou co"
type textarea "x"
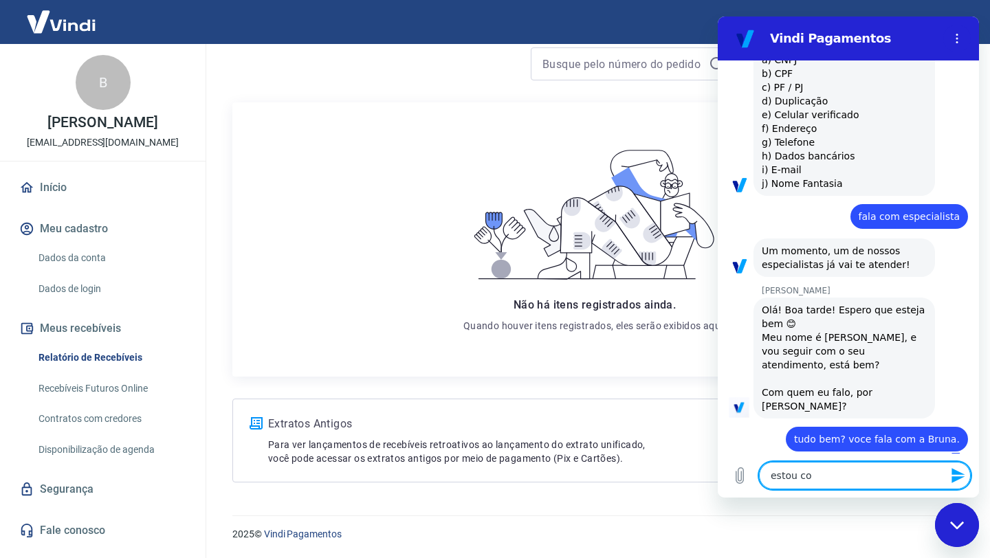
type textarea "estou com"
type textarea "x"
type textarea "estou com"
type textarea "x"
type textarea "estou com u"
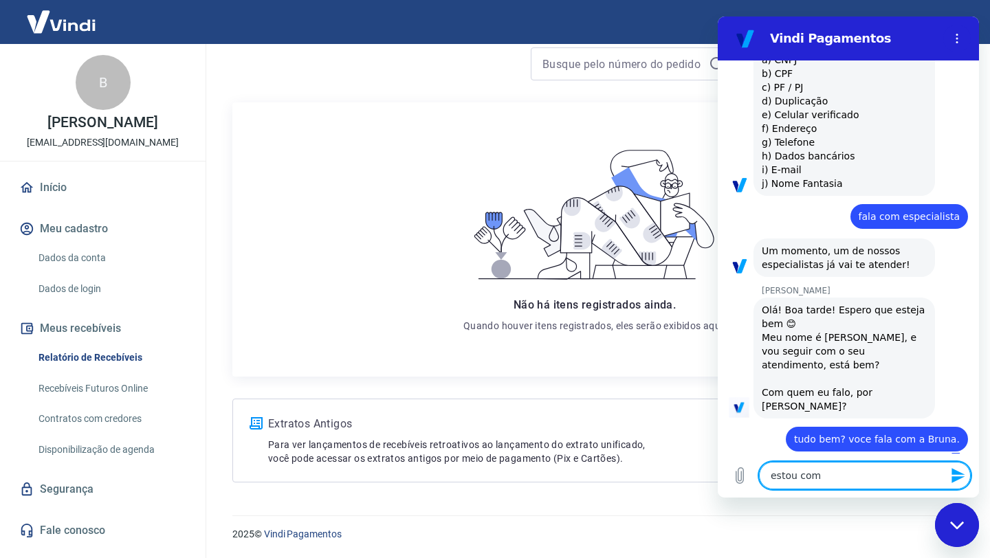
type textarea "x"
type textarea "estou com um"
type textarea "x"
type textarea "estou com um"
type textarea "x"
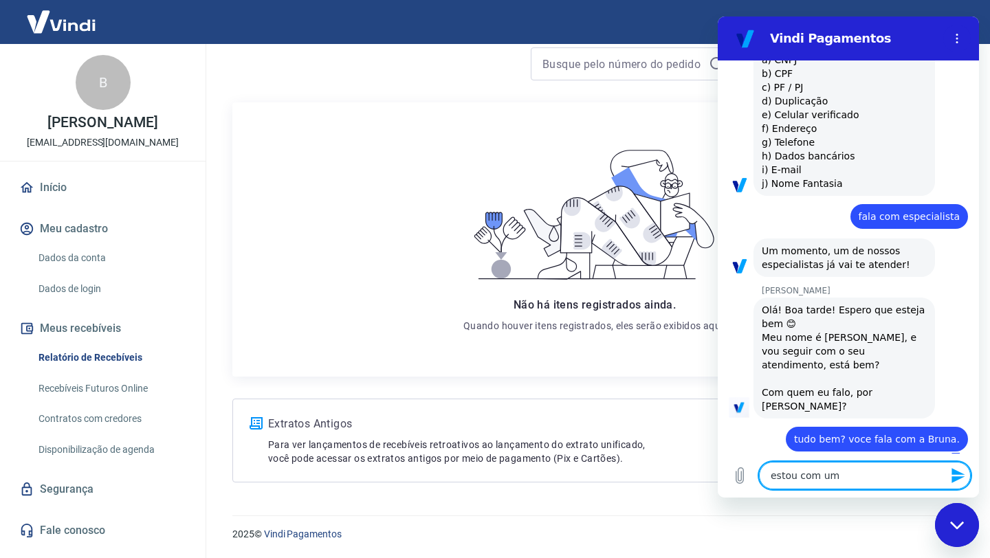
type textarea "estou com um p"
type textarea "x"
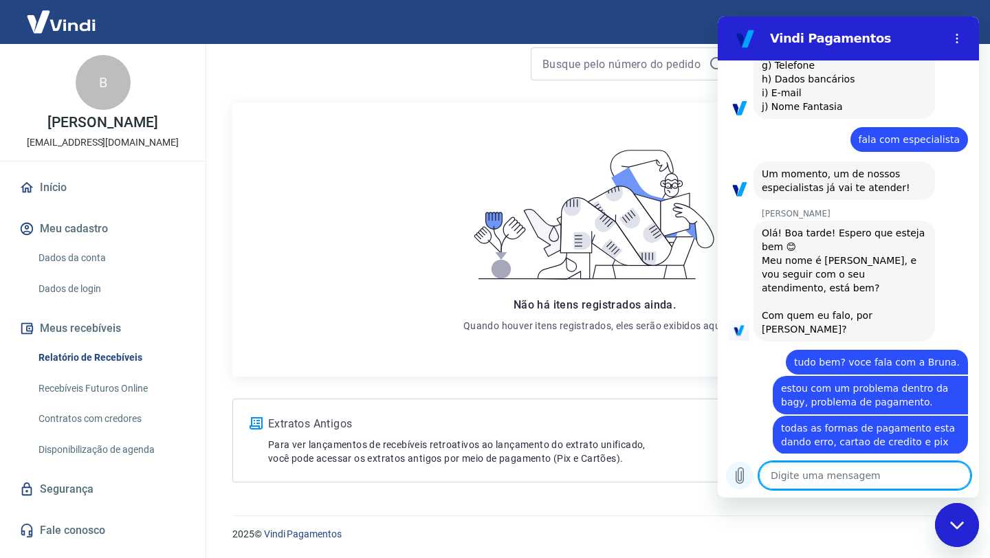
scroll to position [635, 0]
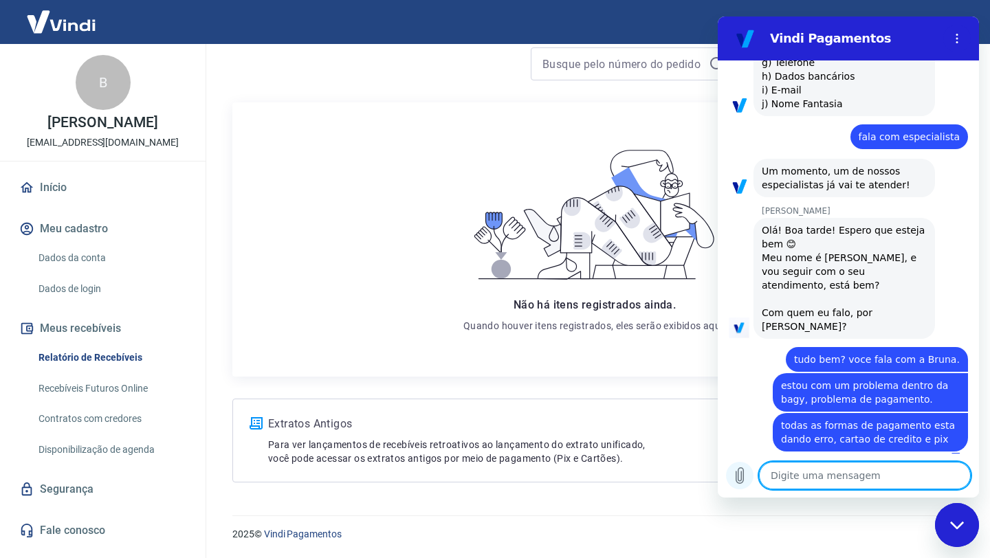
click at [732, 481] on icon "Carregar arquivo" at bounding box center [740, 476] width 17 height 17
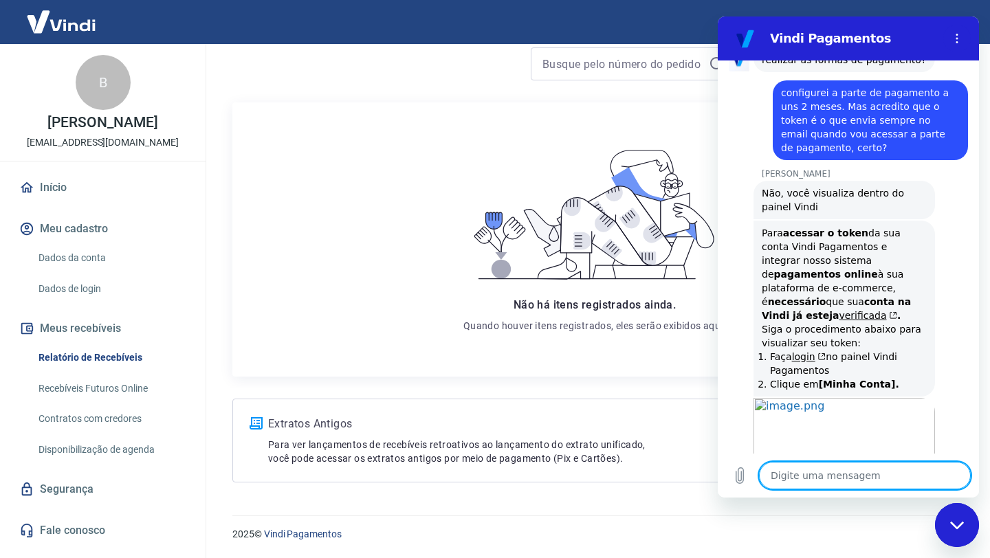
scroll to position [1490, 0]
click at [743, 474] on icon "Carregar arquivo" at bounding box center [740, 476] width 8 height 16
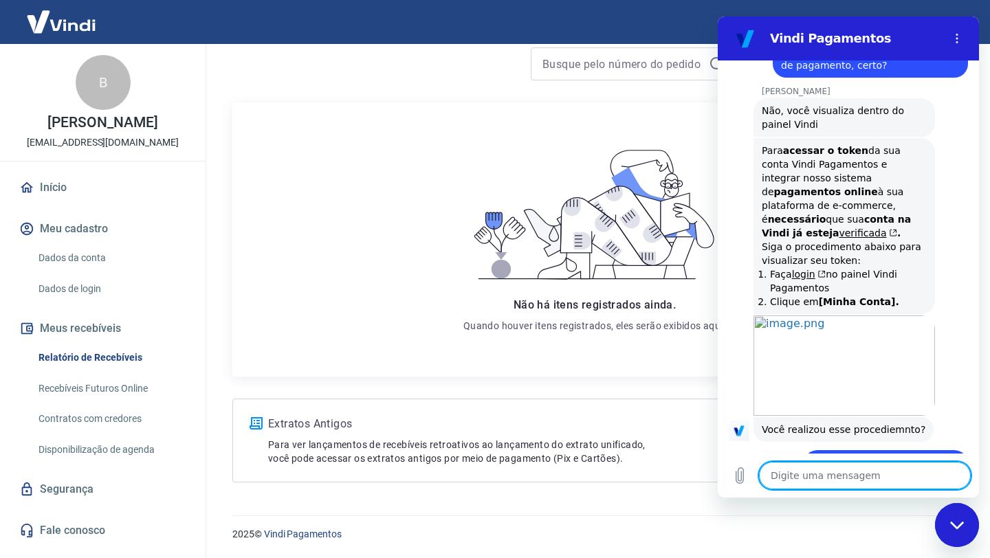
scroll to position [1577, 0]
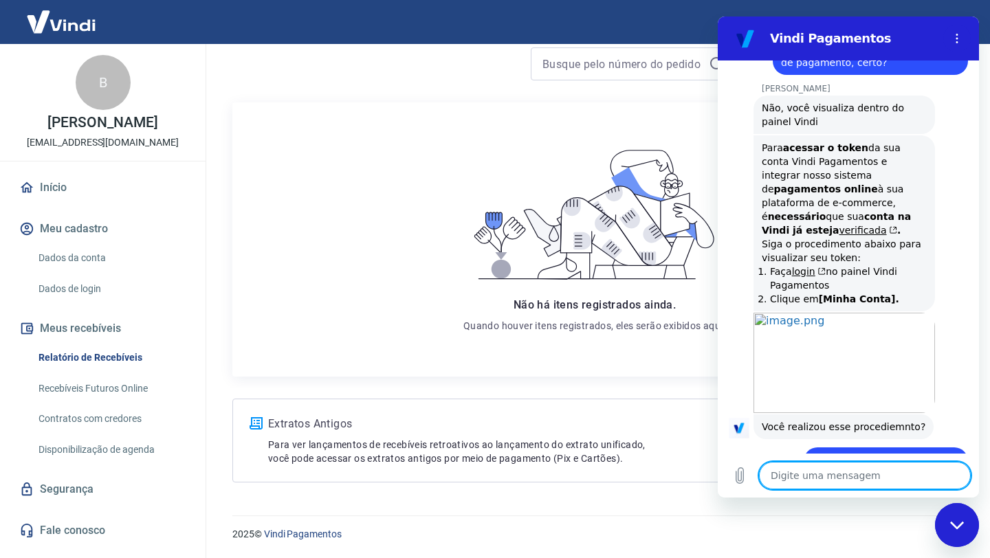
click at [128, 272] on link "Dados da conta" at bounding box center [111, 258] width 156 height 28
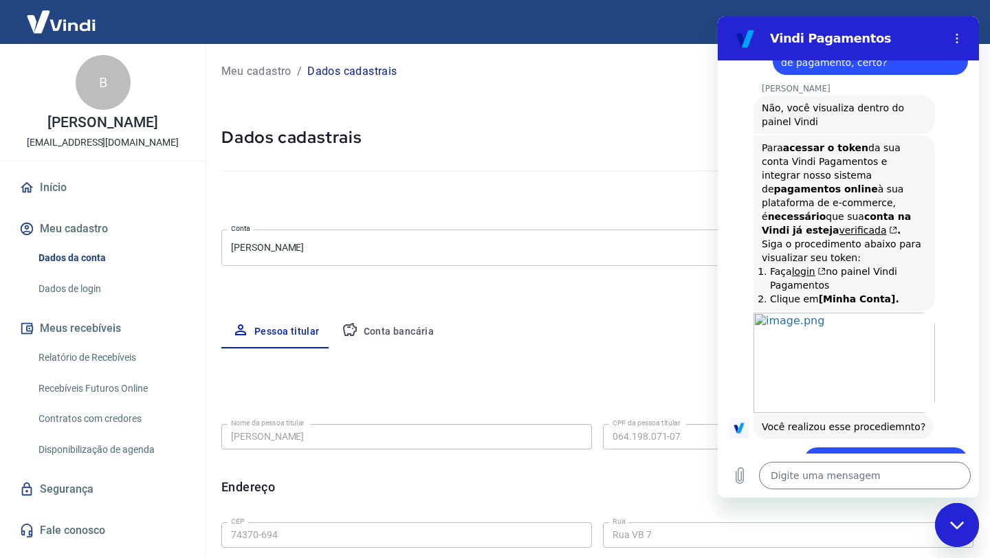
click at [129, 192] on link "Início" at bounding box center [103, 188] width 173 height 30
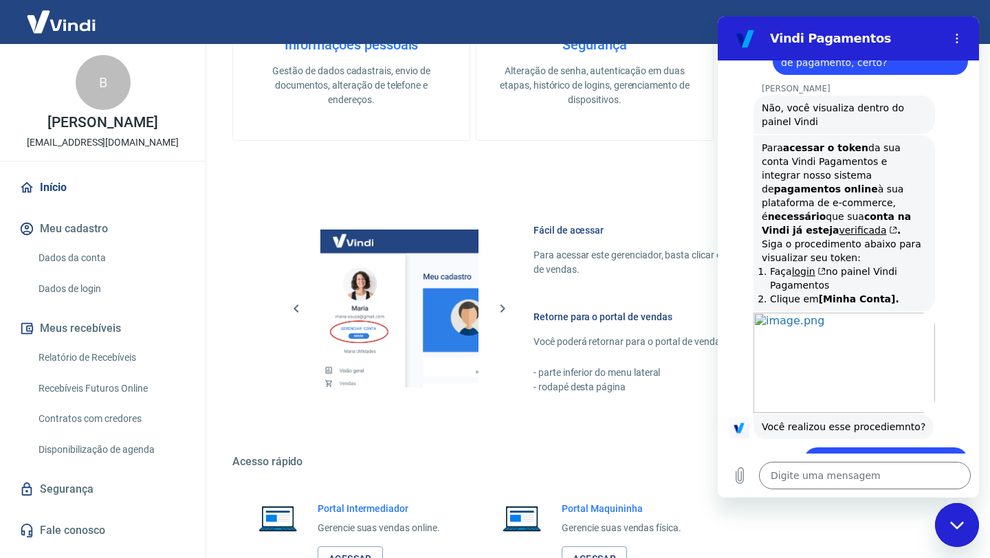
scroll to position [580, 0]
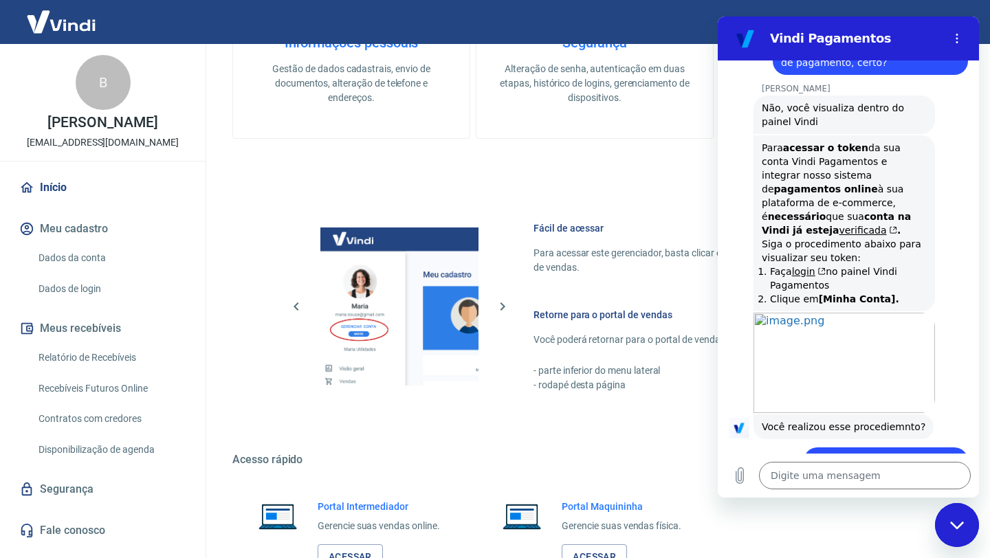
click at [179, 300] on link "Dados de login" at bounding box center [111, 289] width 156 height 28
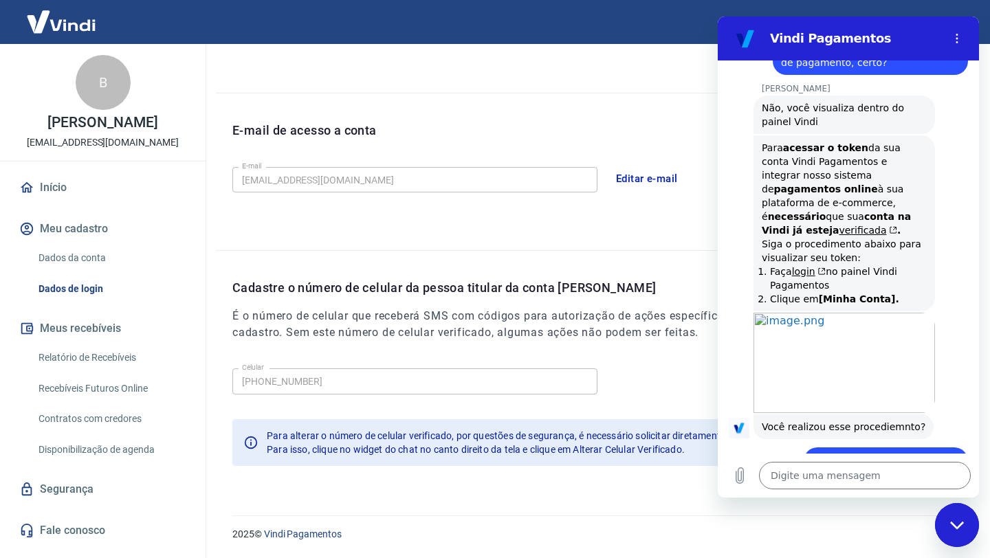
scroll to position [322, 0]
click at [157, 272] on link "Dados da conta" at bounding box center [111, 258] width 156 height 28
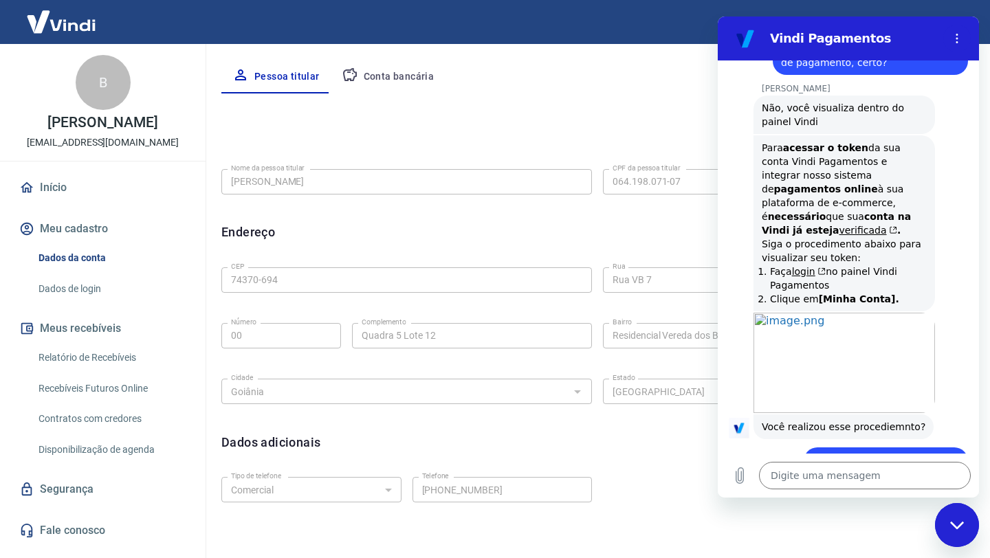
scroll to position [281, 0]
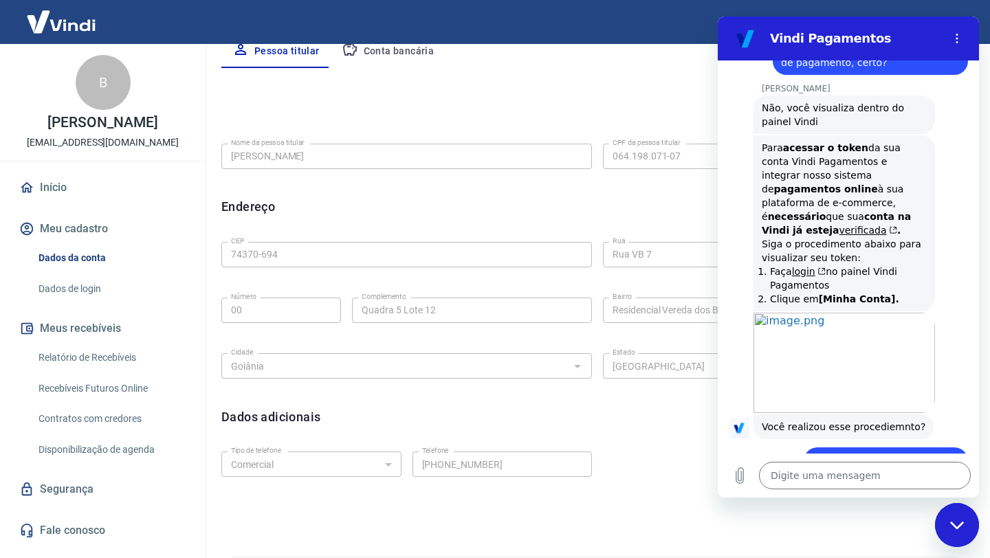
click at [853, 453] on link "mavina-1 ~ ...i ~ BAGY.pdf" at bounding box center [892, 458] width 123 height 11
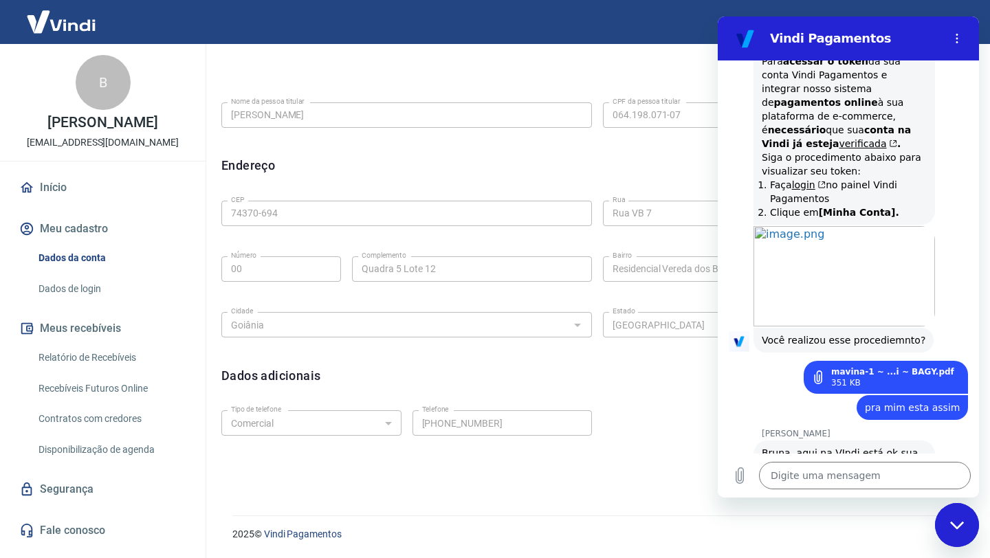
scroll to position [1663, 0]
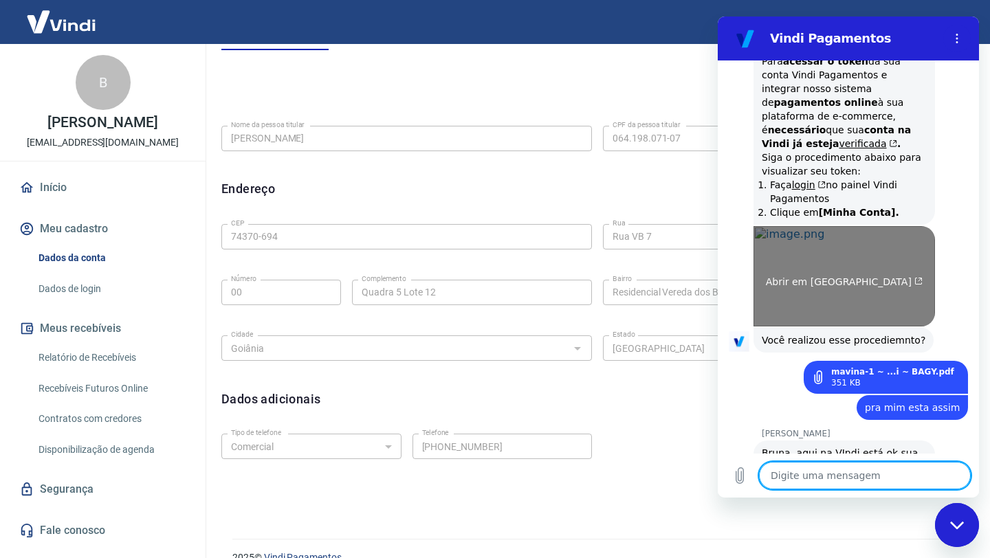
click at [831, 226] on link "Abrir em [GEOGRAPHIC_DATA]" at bounding box center [845, 276] width 182 height 100
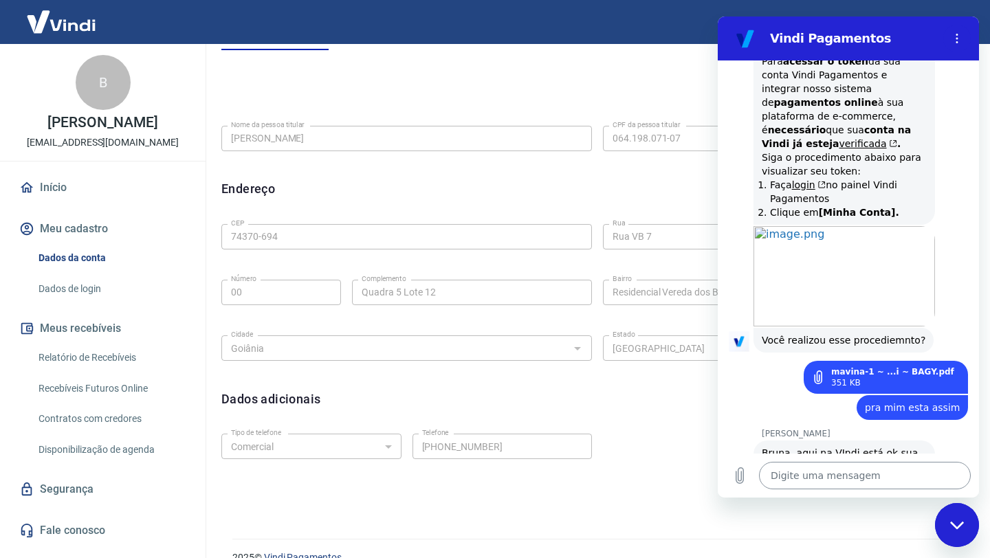
click at [839, 479] on textarea at bounding box center [865, 476] width 212 height 28
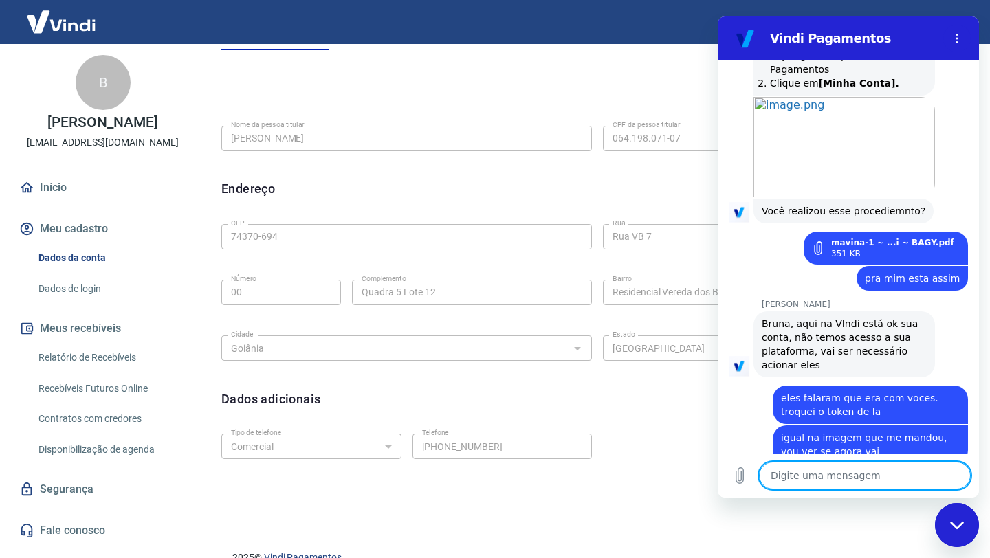
scroll to position [1795, 0]
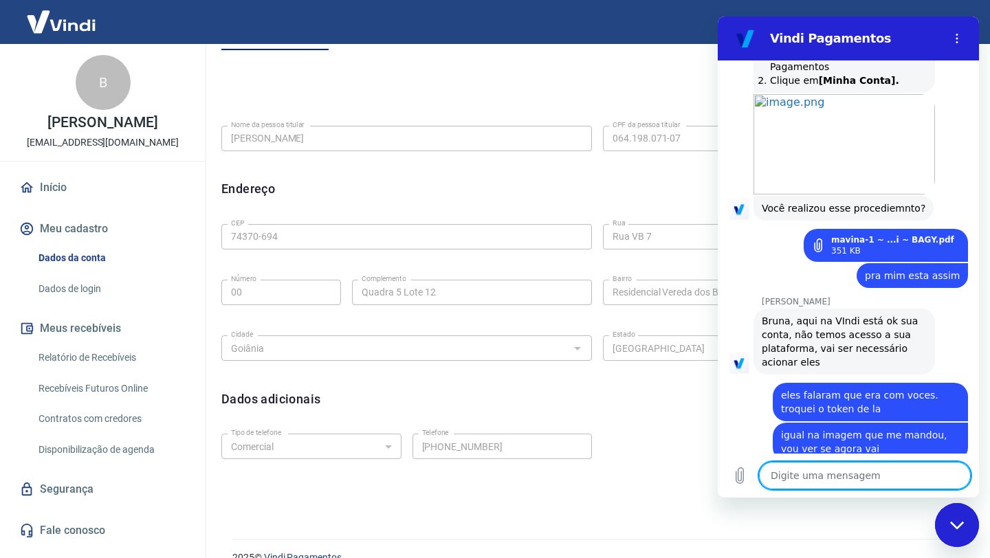
paste textarea "2af2b5a0748c76e"
click at [967, 472] on button "Enviar mensagem" at bounding box center [957, 476] width 28 height 28
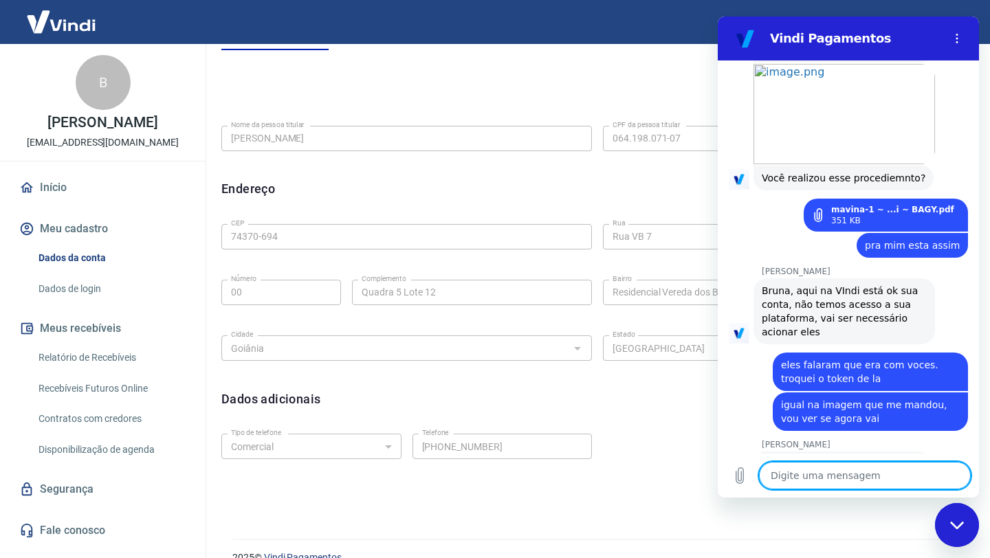
scroll to position [1828, 0]
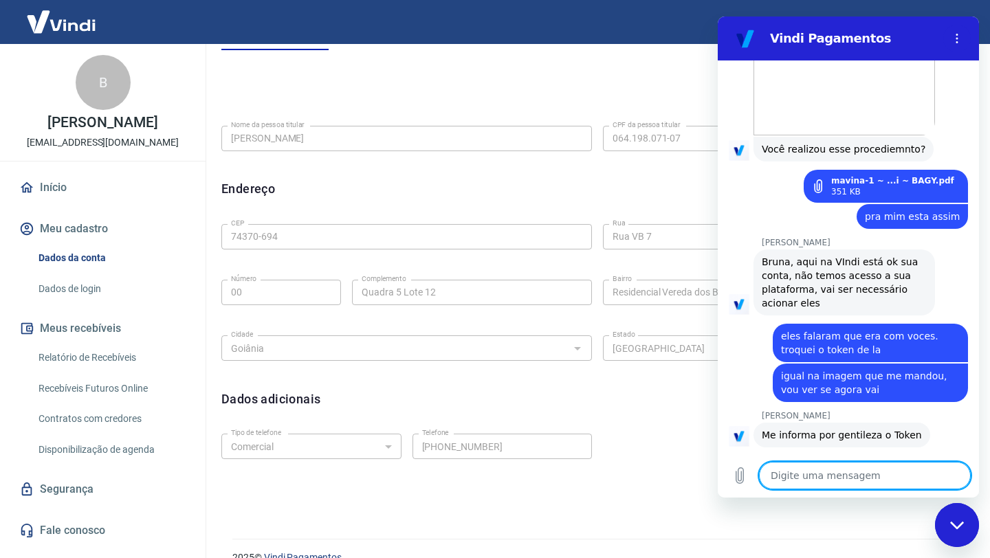
paste textarea "b2105f0403m2207"
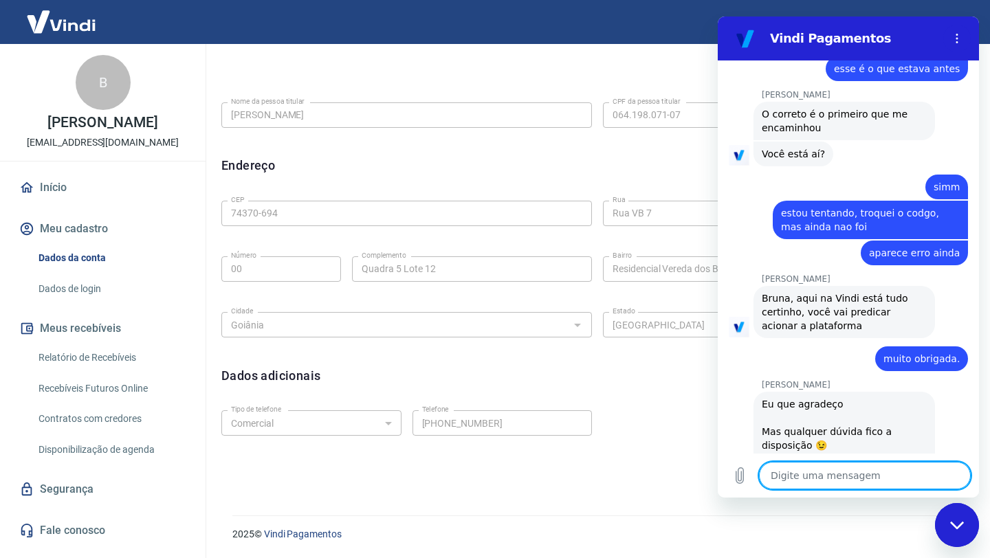
scroll to position [2414, 0]
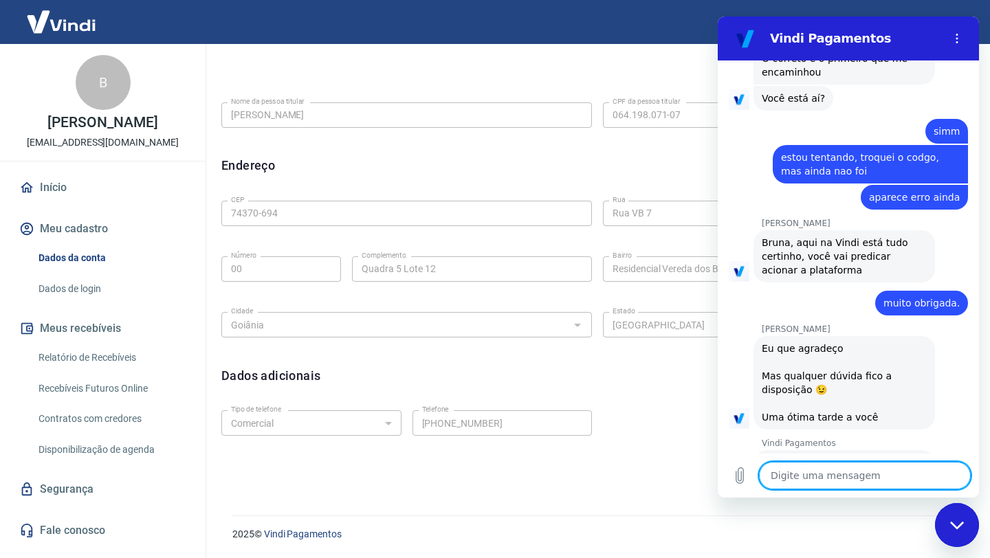
click at [875, 507] on button "Boa 👍" at bounding box center [878, 527] width 54 height 40
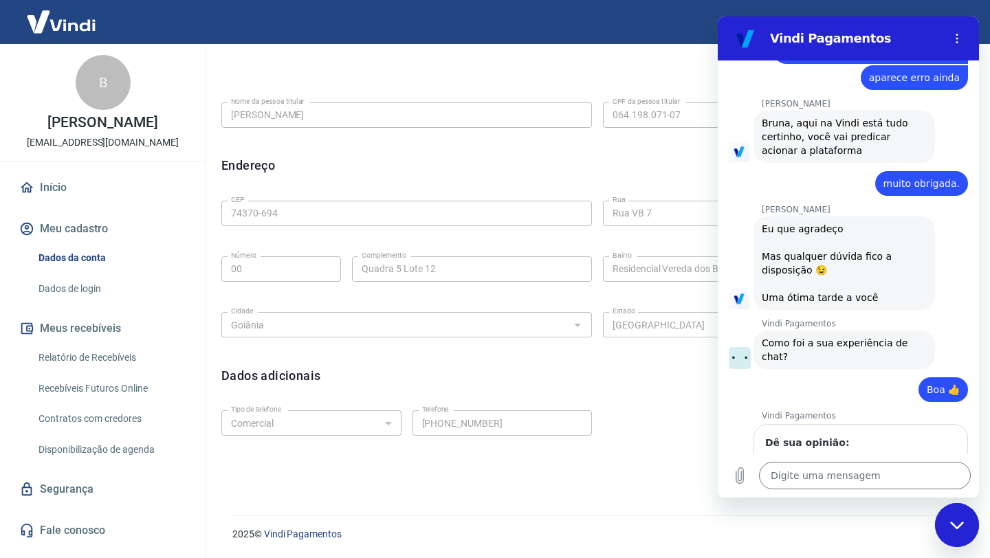
scroll to position [2533, 0]
click at [930, 502] on span "Enviar" at bounding box center [930, 510] width 30 height 17
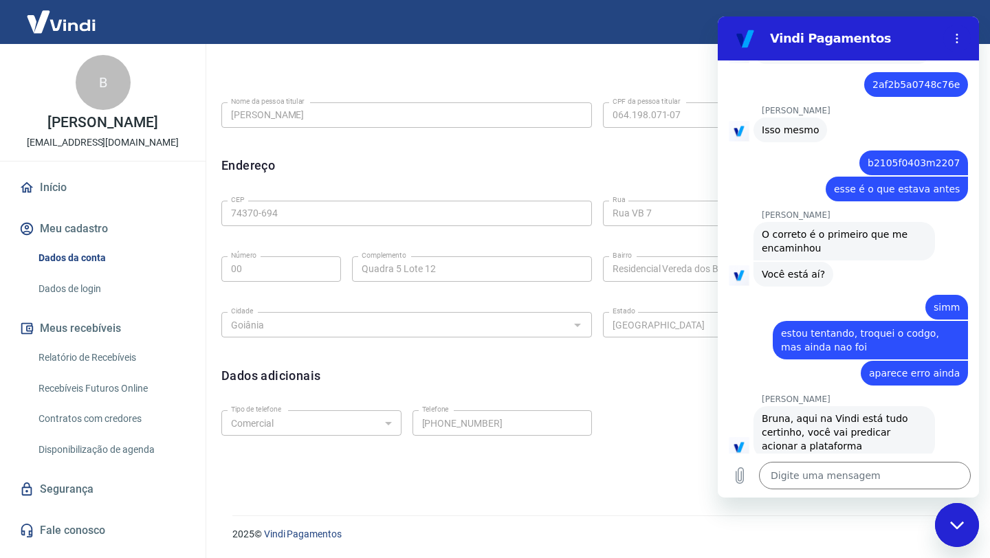
scroll to position [2238, 0]
